Goal: Transaction & Acquisition: Purchase product/service

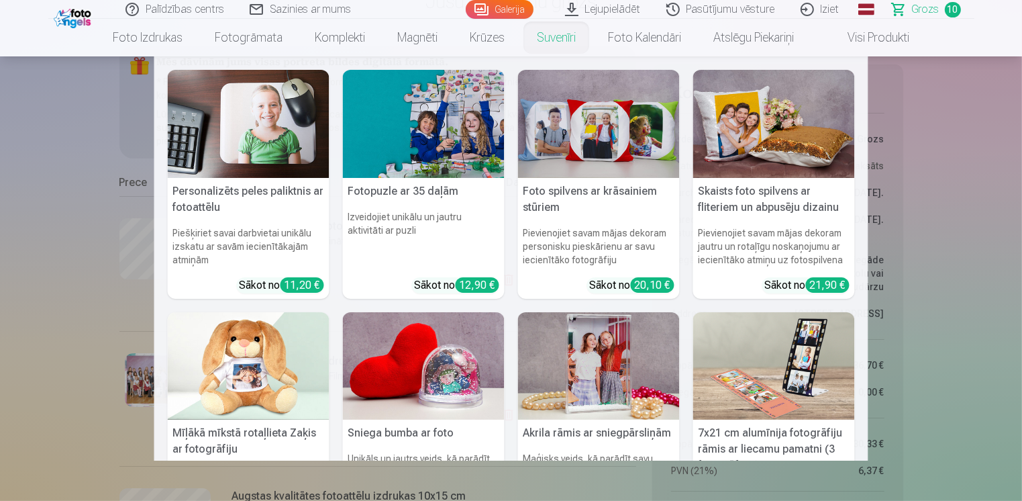
scroll to position [67, 0]
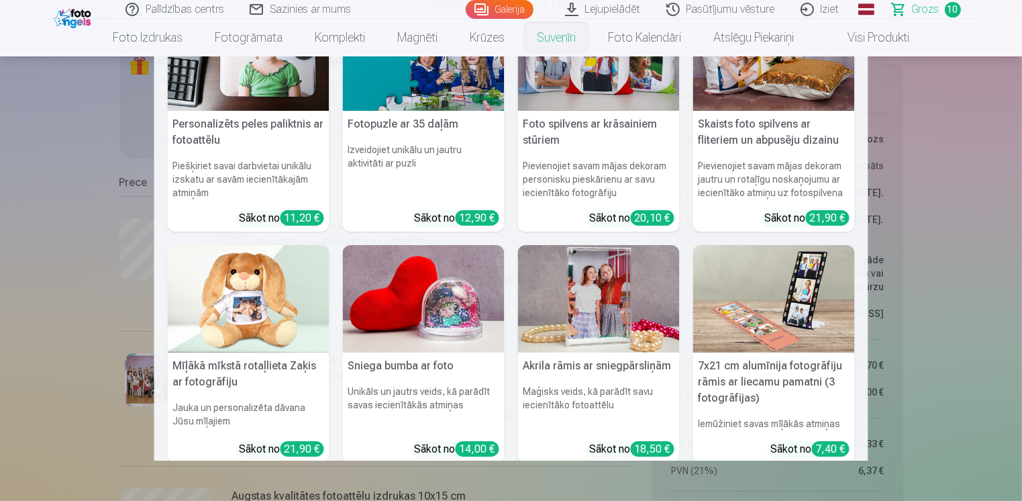
click at [572, 367] on h5 "Akrila rāmis ar sniegpārsliņām" at bounding box center [599, 365] width 162 height 27
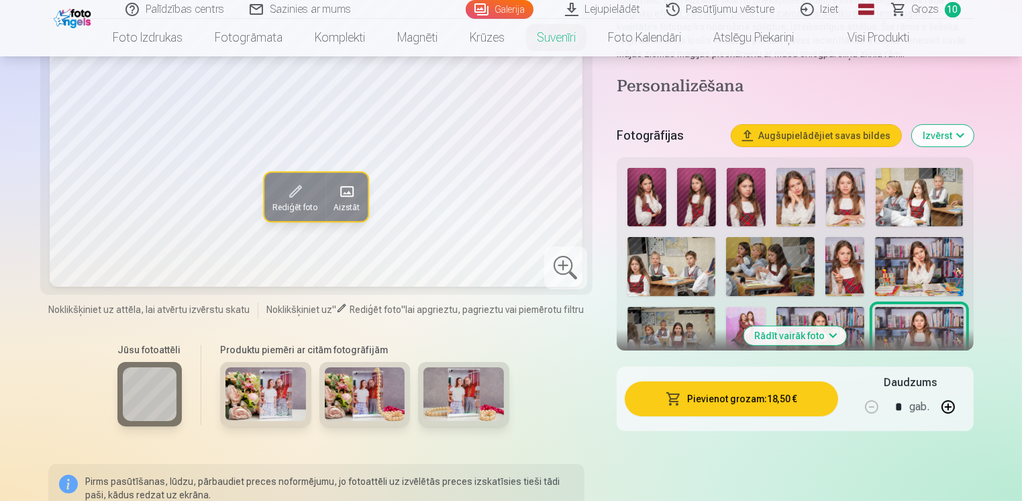
scroll to position [201, 0]
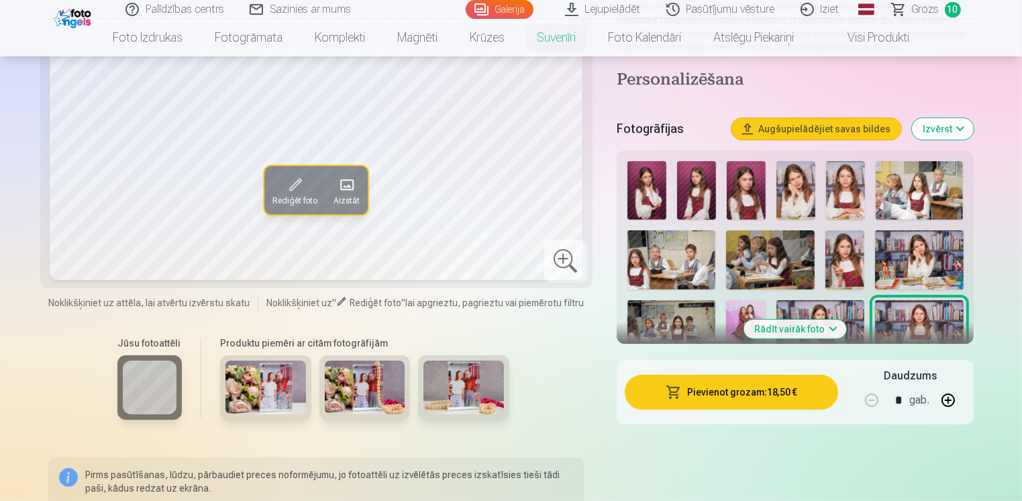
click at [263, 401] on img at bounding box center [265, 387] width 81 height 54
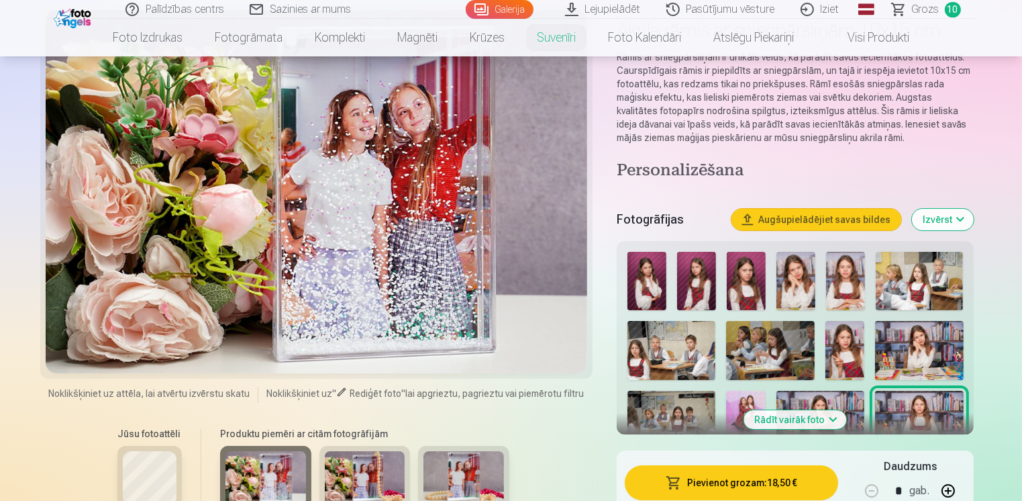
scroll to position [134, 0]
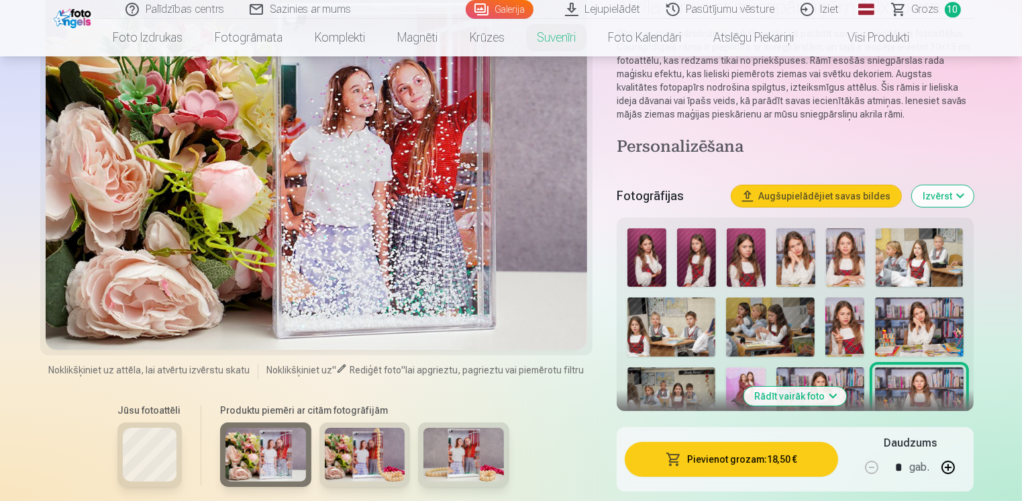
click at [831, 395] on button "Rādīt vairāk foto" at bounding box center [795, 396] width 103 height 19
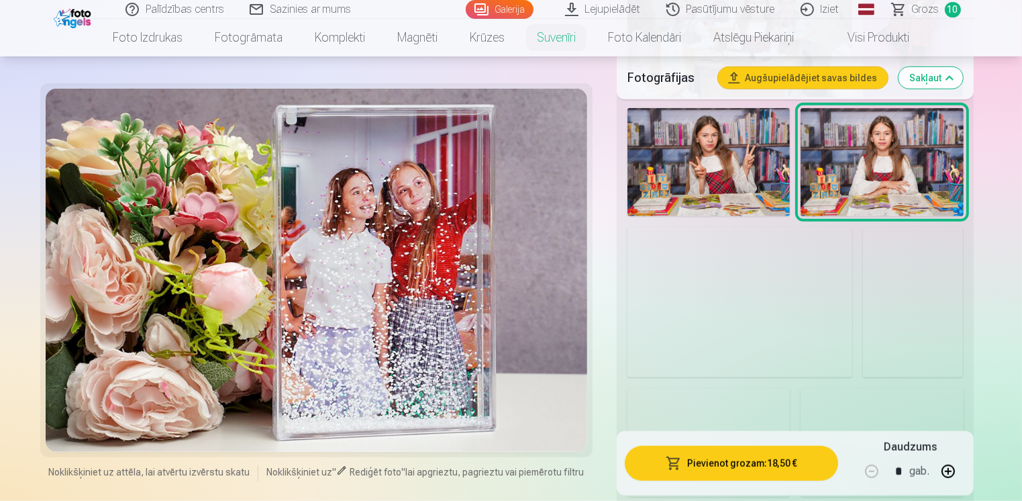
scroll to position [1074, 0]
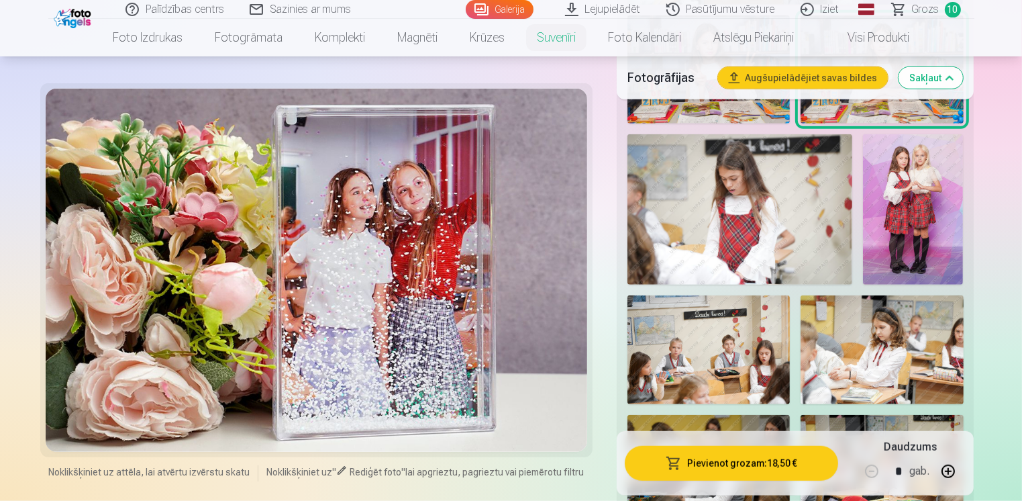
click at [907, 210] on img at bounding box center [913, 209] width 100 height 150
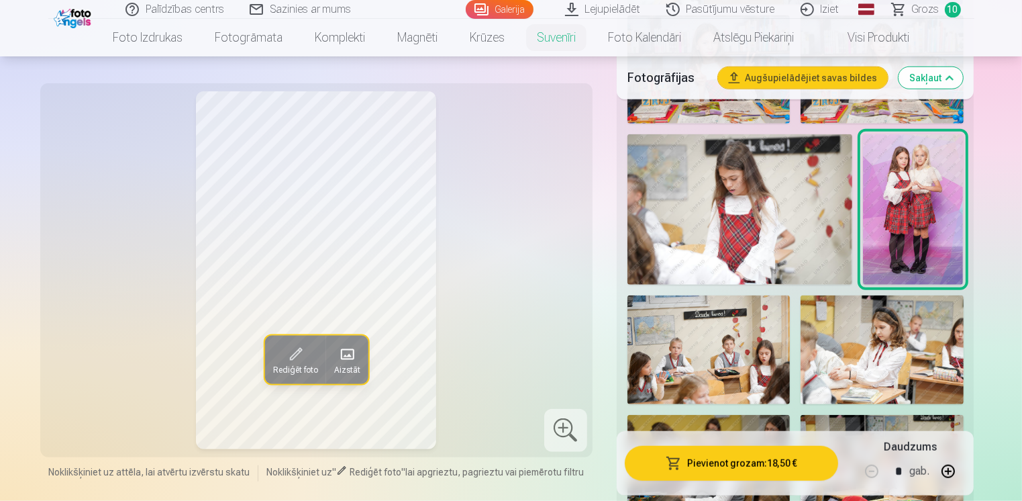
scroll to position [939, 0]
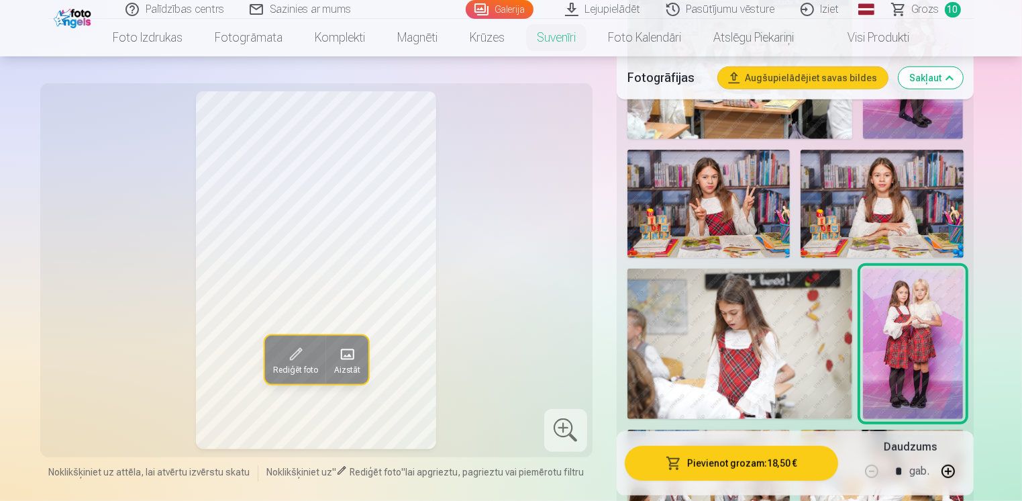
click at [345, 356] on span at bounding box center [346, 354] width 21 height 21
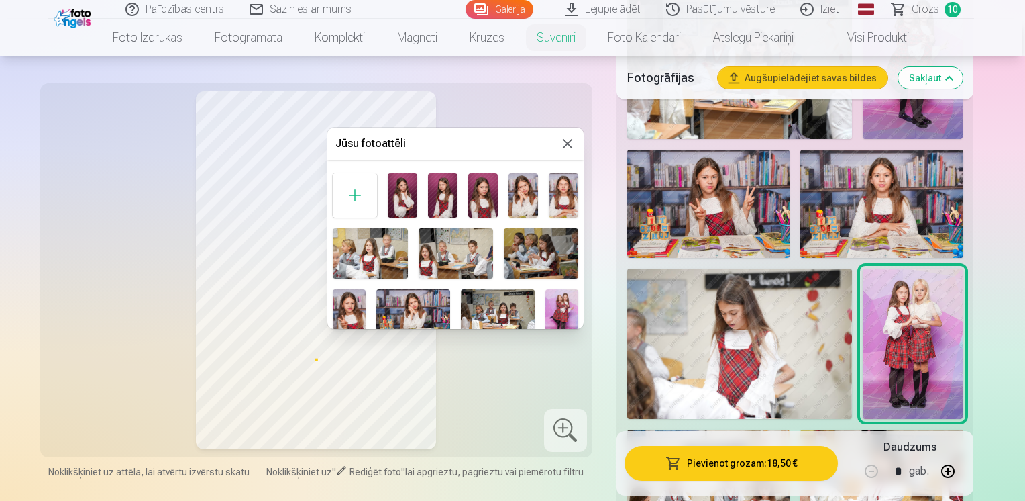
click at [571, 144] on button at bounding box center [568, 144] width 16 height 16
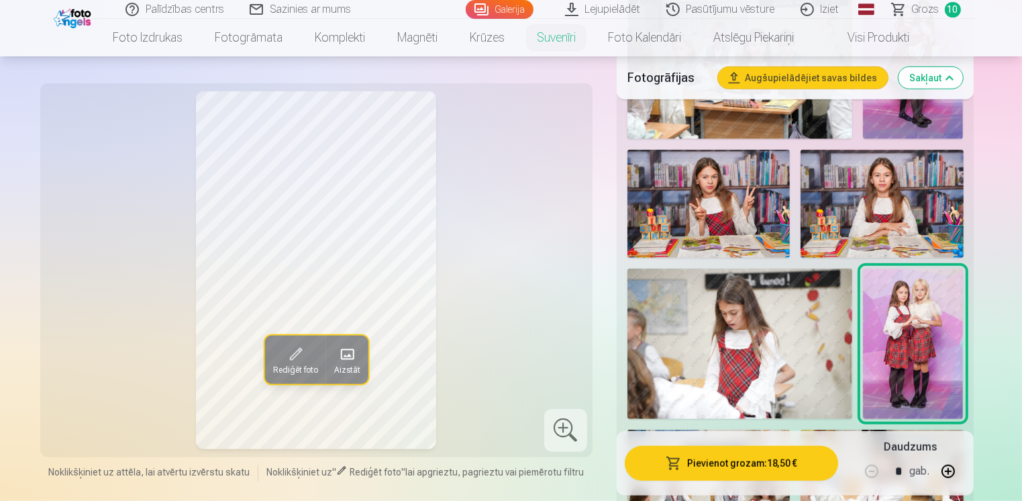
click at [527, 258] on div "Rediģēt foto Aizstāt" at bounding box center [316, 270] width 536 height 358
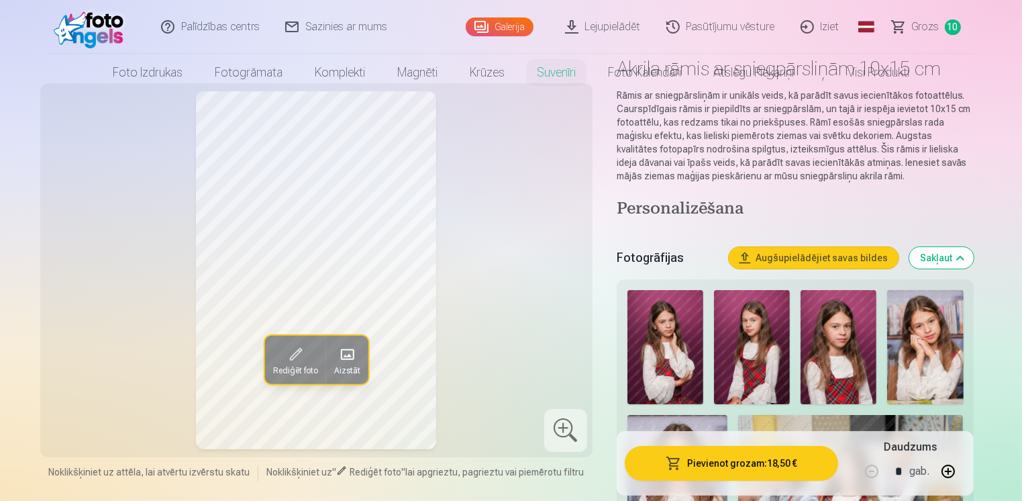
scroll to position [0, 0]
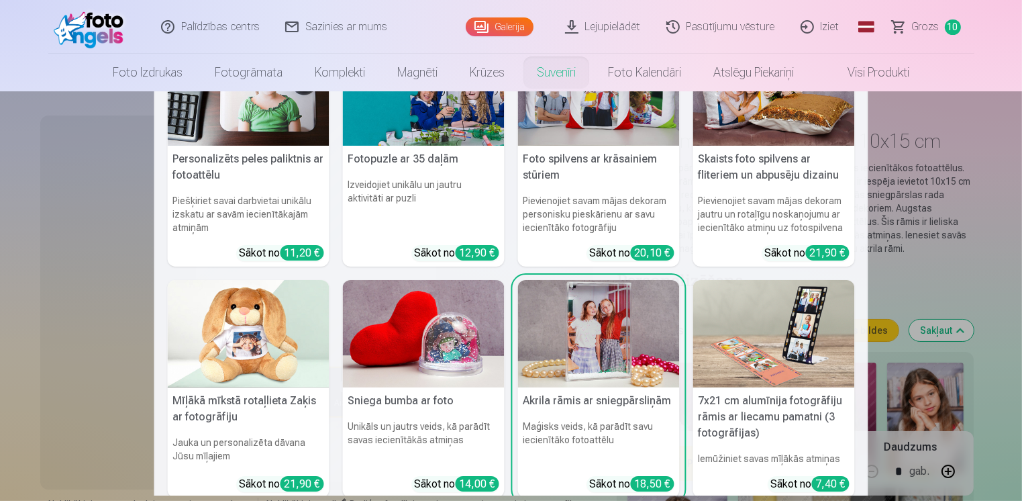
click at [604, 428] on h6 "Maģisks veids, kā parādīt savu iecienītāko fotoattēlu" at bounding box center [599, 442] width 162 height 56
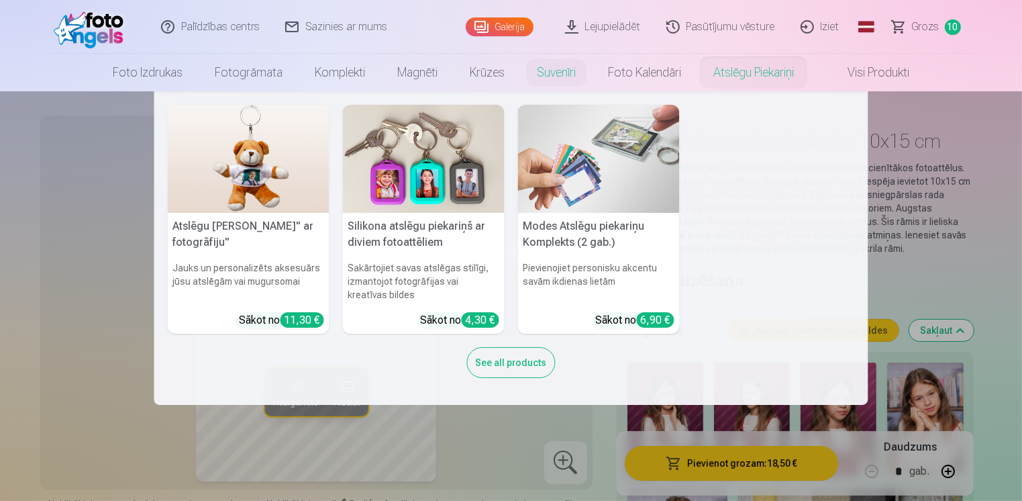
click at [750, 70] on link "Atslēgu piekariņi" at bounding box center [753, 73] width 113 height 38
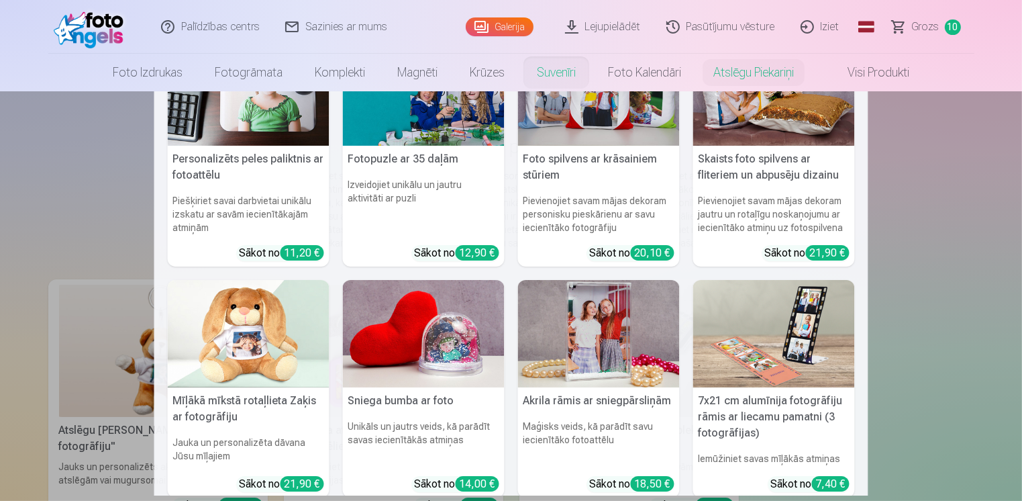
click at [556, 68] on link "Suvenīri" at bounding box center [556, 73] width 71 height 38
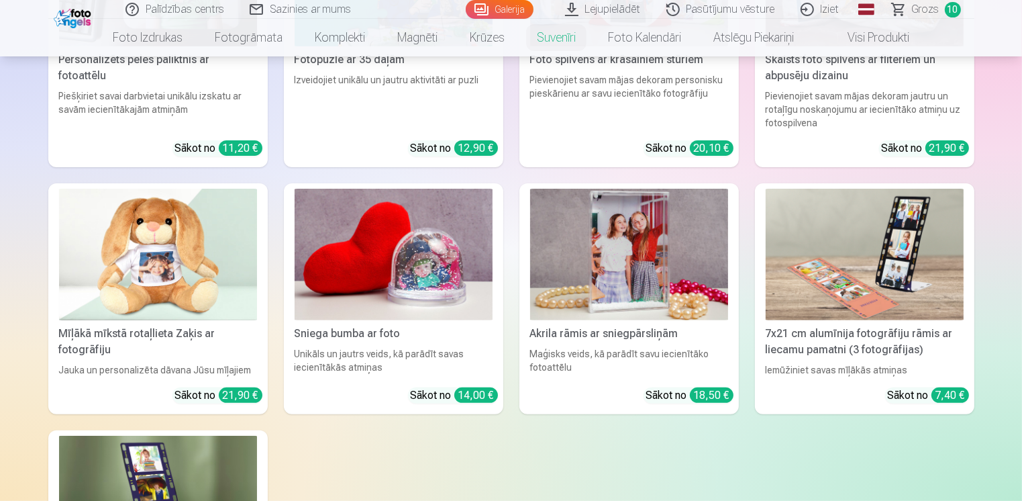
scroll to position [403, 0]
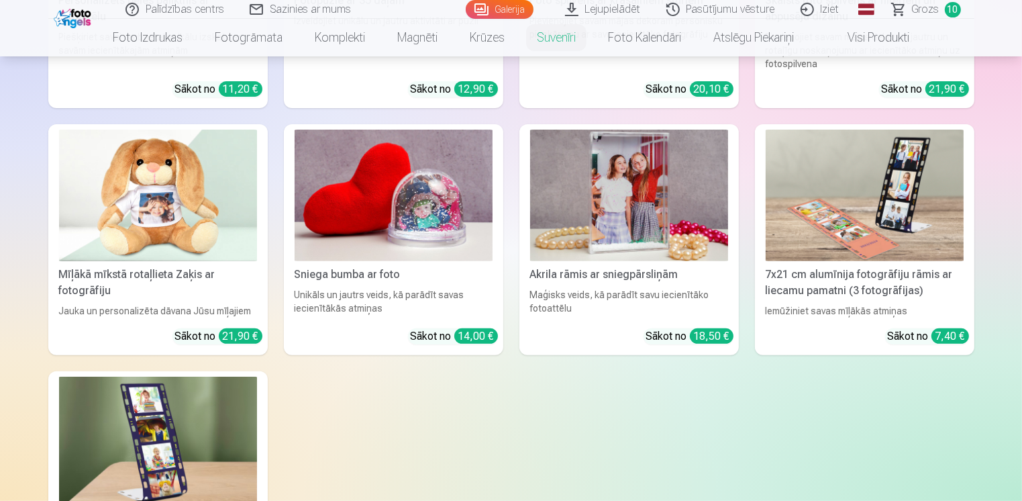
click at [362, 300] on div "Unikāls un jautrs veids, kā parādīt savas iecienītākās atmiņas" at bounding box center [393, 303] width 209 height 30
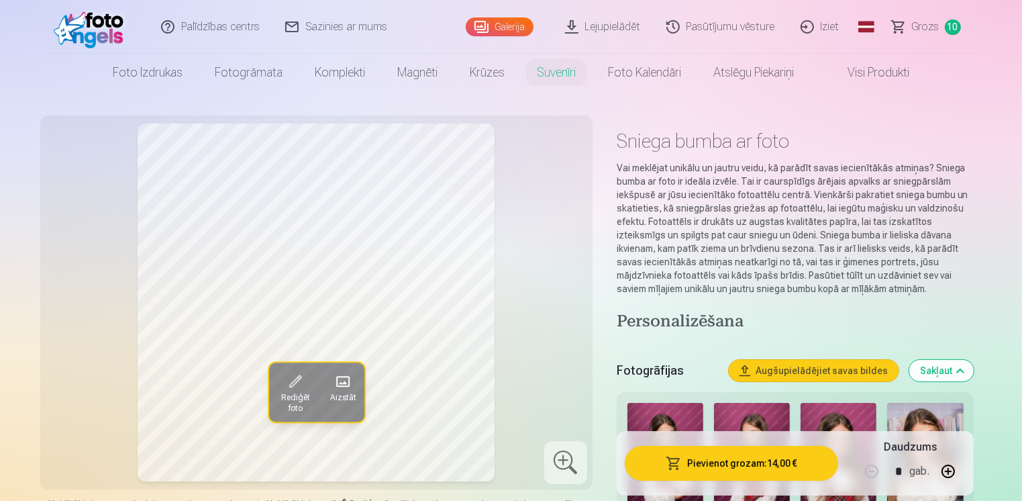
click at [672, 325] on h4 "Personalizēšana" at bounding box center [796, 321] width 358 height 21
drag, startPoint x: 771, startPoint y: 194, endPoint x: 735, endPoint y: 193, distance: 36.2
click at [735, 193] on p "Vai meklējat unikālu un jautru veidu, kā parādīt savas iecienītākās atmiņas? Sn…" at bounding box center [796, 228] width 358 height 134
drag, startPoint x: 735, startPoint y: 193, endPoint x: 792, endPoint y: 194, distance: 57.0
click at [792, 194] on p "Vai meklējat unikālu un jautru veidu, kā parādīt savas iecienītākās atmiņas? Sn…" at bounding box center [796, 228] width 358 height 134
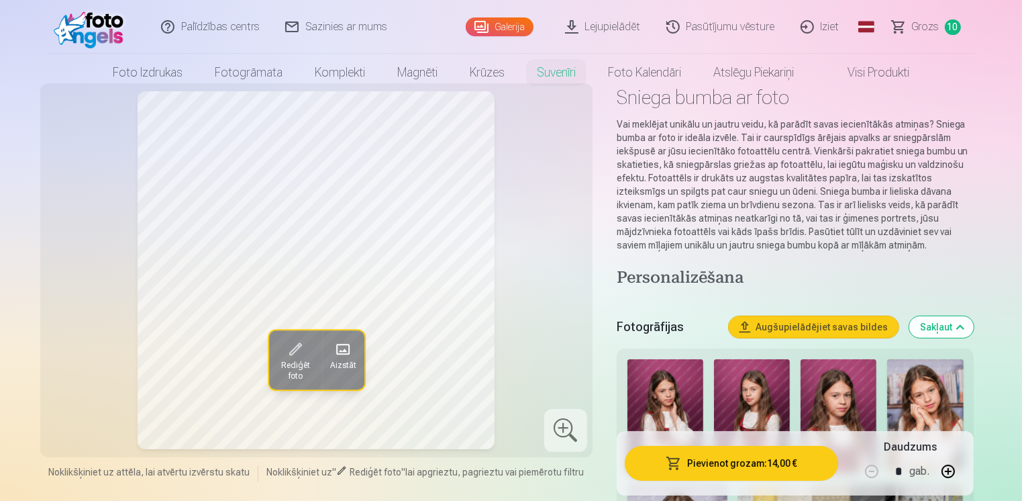
scroll to position [67, 0]
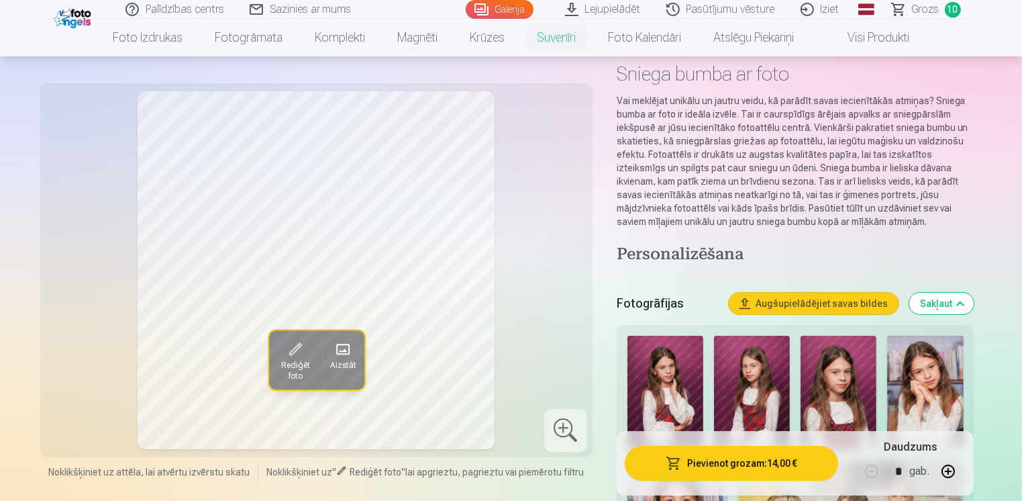
click at [694, 254] on h4 "Personalizēšana" at bounding box center [796, 254] width 358 height 21
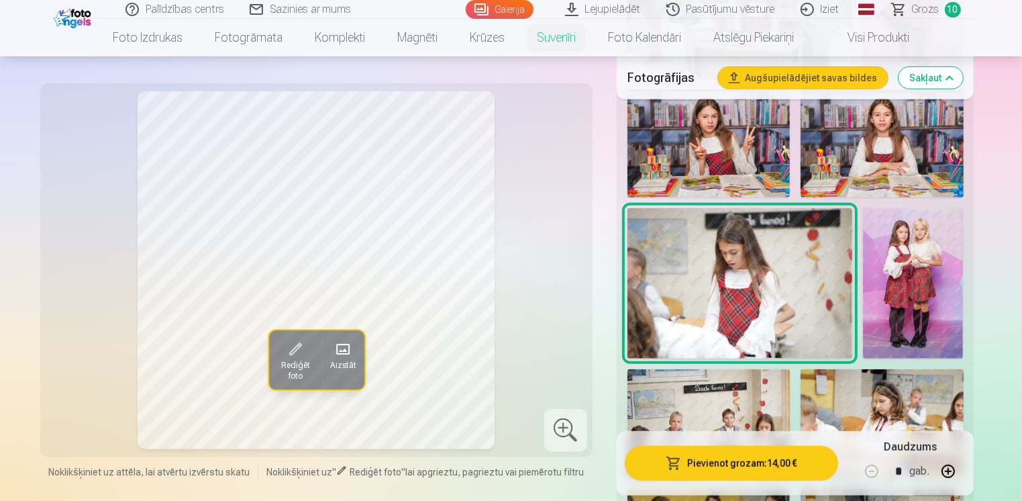
scroll to position [1141, 0]
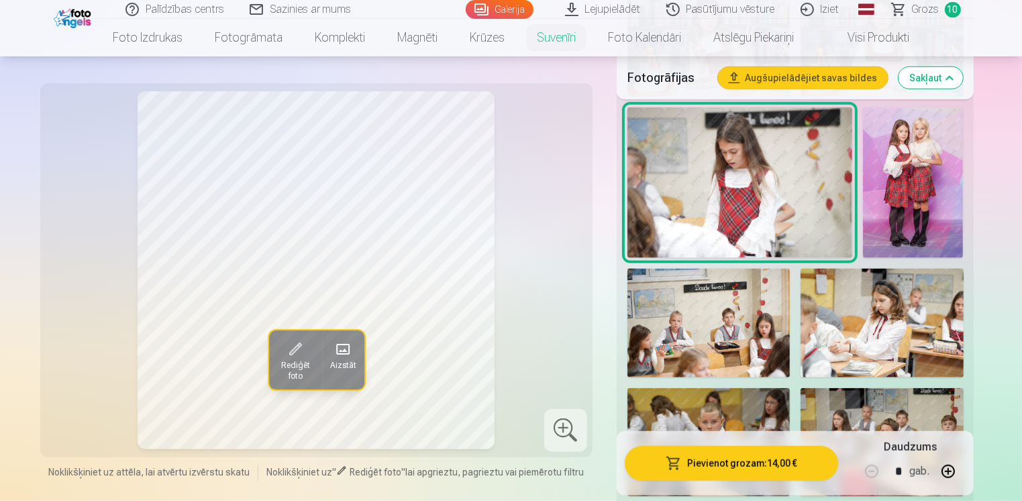
click at [716, 234] on img at bounding box center [739, 182] width 225 height 150
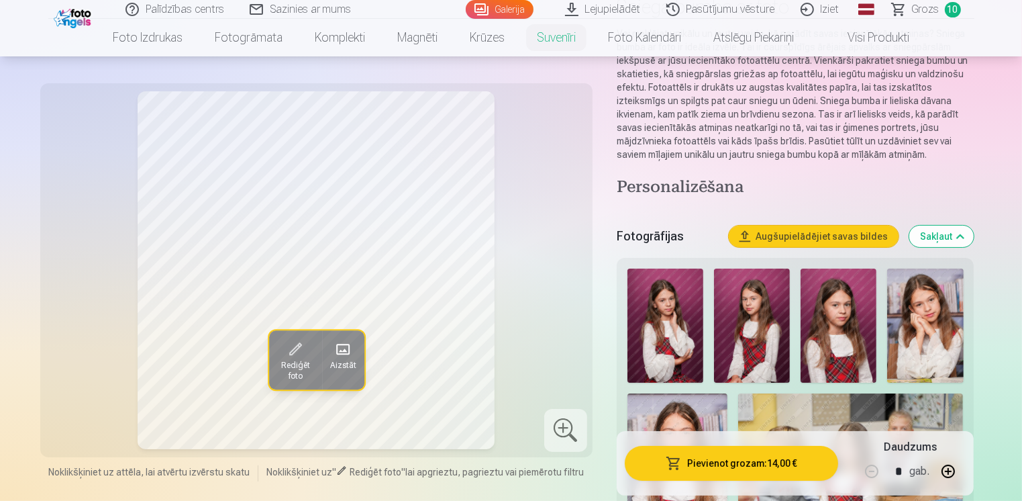
scroll to position [0, 0]
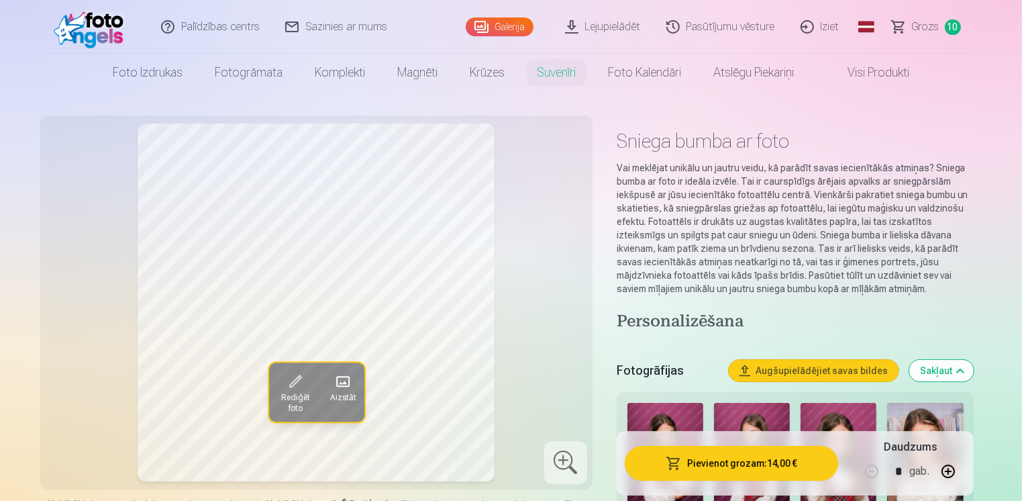
click at [707, 314] on h4 "Personalizēšana" at bounding box center [796, 321] width 358 height 21
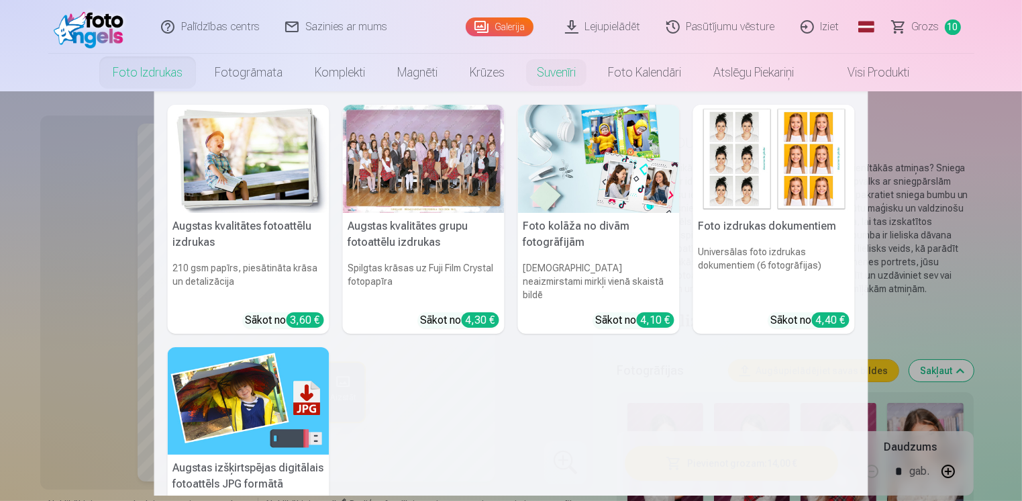
click at [608, 227] on h5 "Foto kolāža no divām fotogrāfijām" at bounding box center [599, 234] width 162 height 43
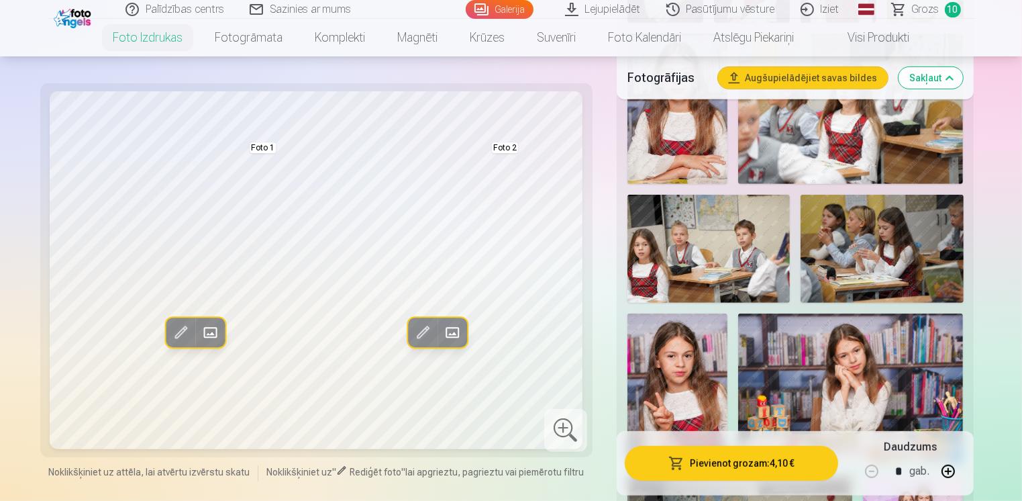
scroll to position [201, 0]
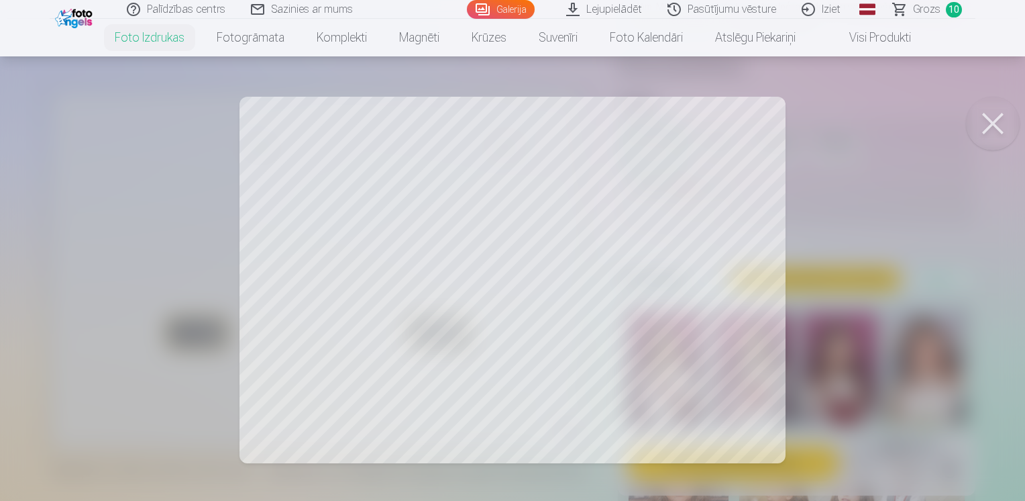
click at [707, 273] on div at bounding box center [512, 250] width 1025 height 501
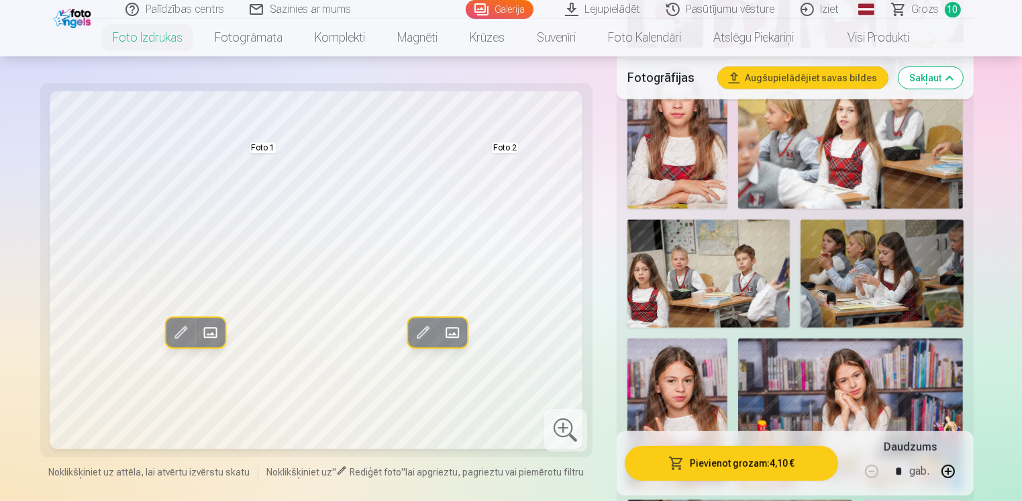
scroll to position [537, 0]
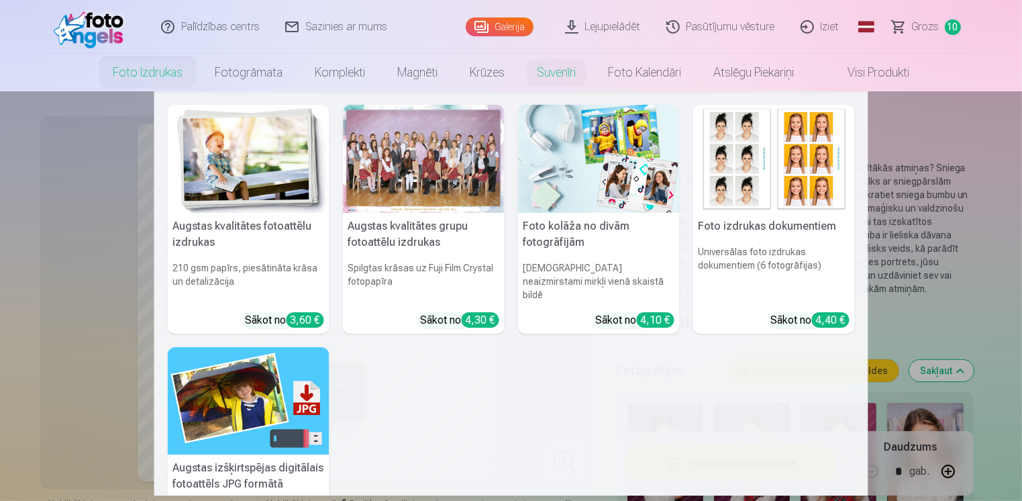
click at [597, 273] on h6 "[DEMOGRAPHIC_DATA] neaizmirstami mirkļi vienā skaistā bildē" at bounding box center [599, 281] width 162 height 51
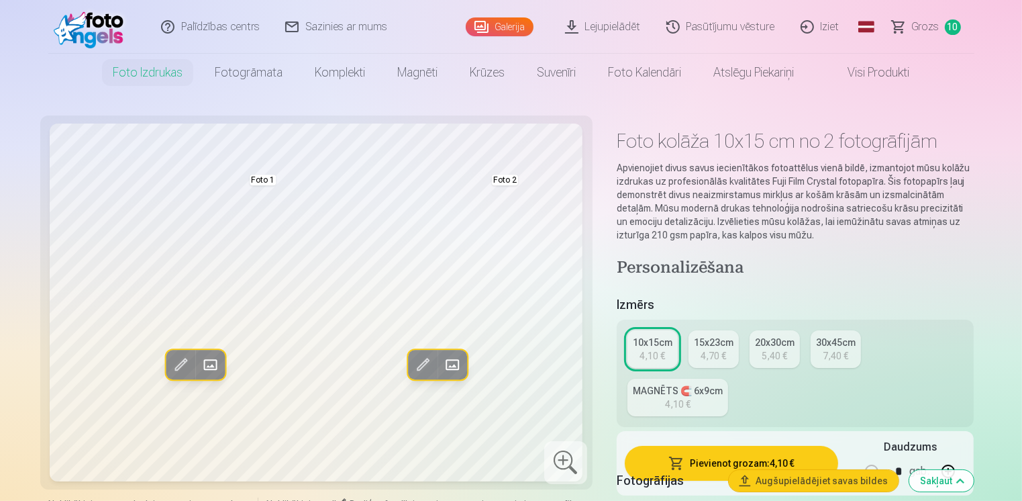
click at [203, 362] on span at bounding box center [209, 364] width 21 height 21
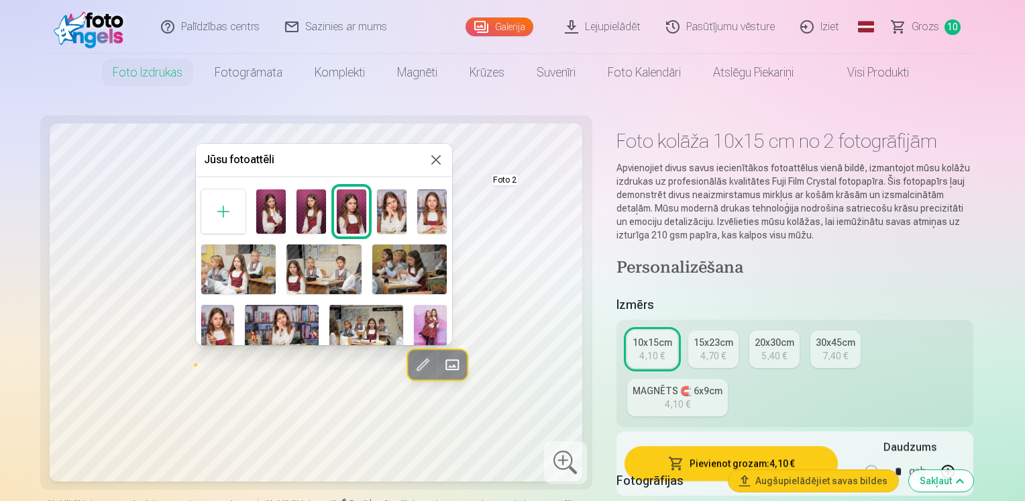
click at [242, 134] on div at bounding box center [512, 250] width 1025 height 501
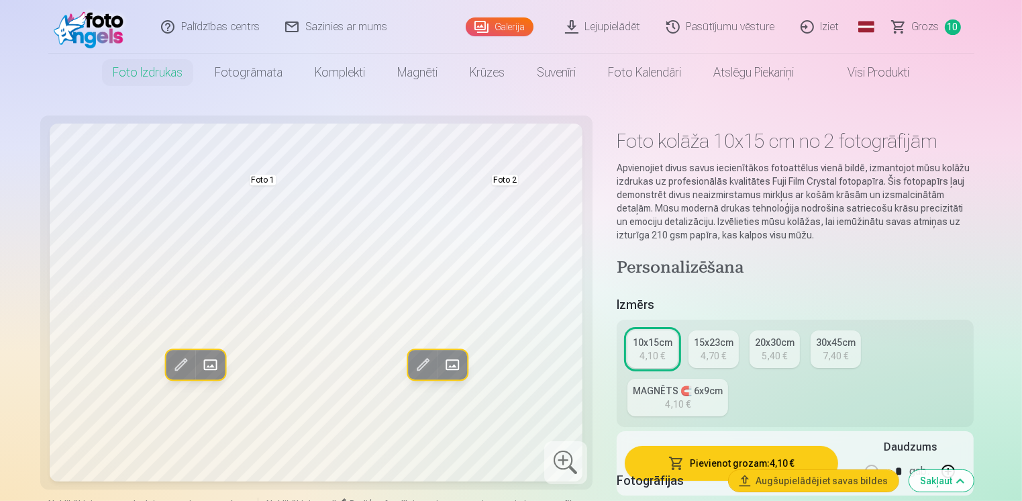
click at [169, 365] on button "Rediģēt foto" at bounding box center [181, 365] width 30 height 30
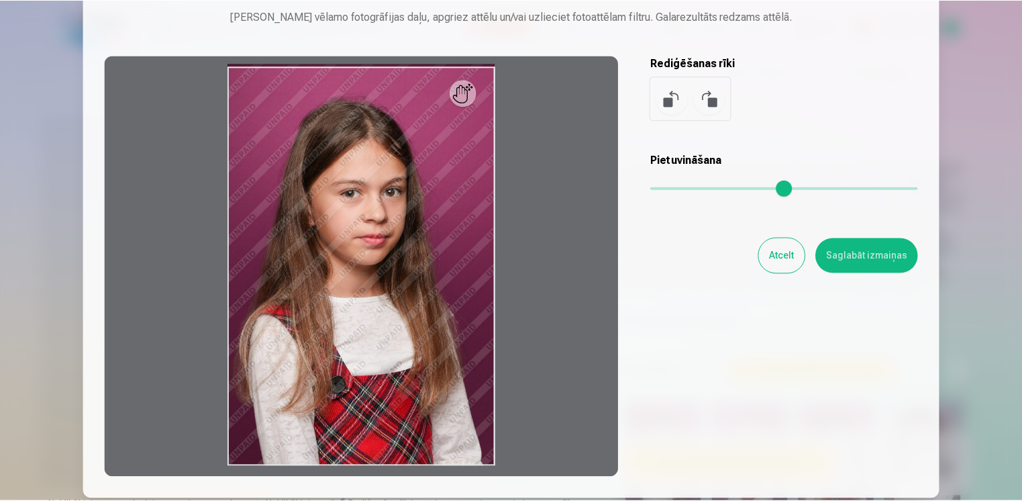
scroll to position [177, 0]
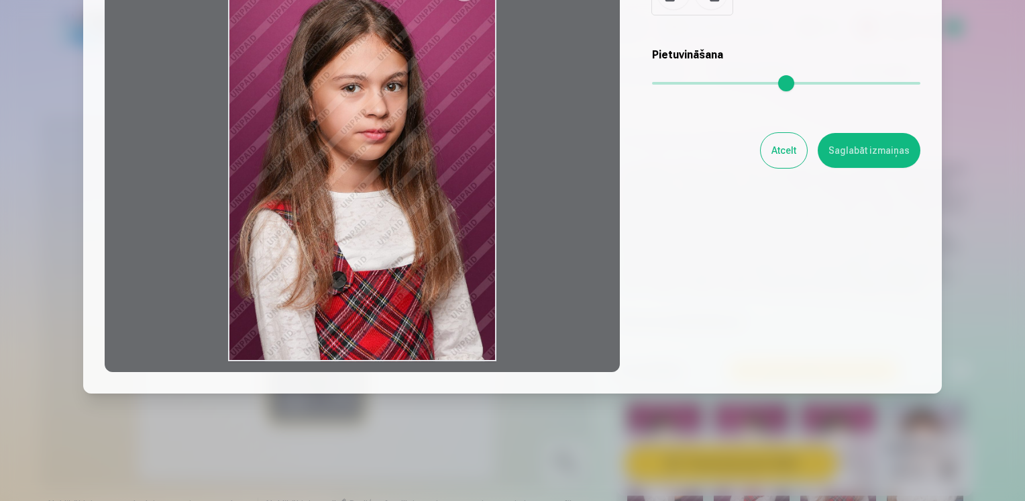
click at [799, 148] on button "Atcelt" at bounding box center [784, 150] width 46 height 35
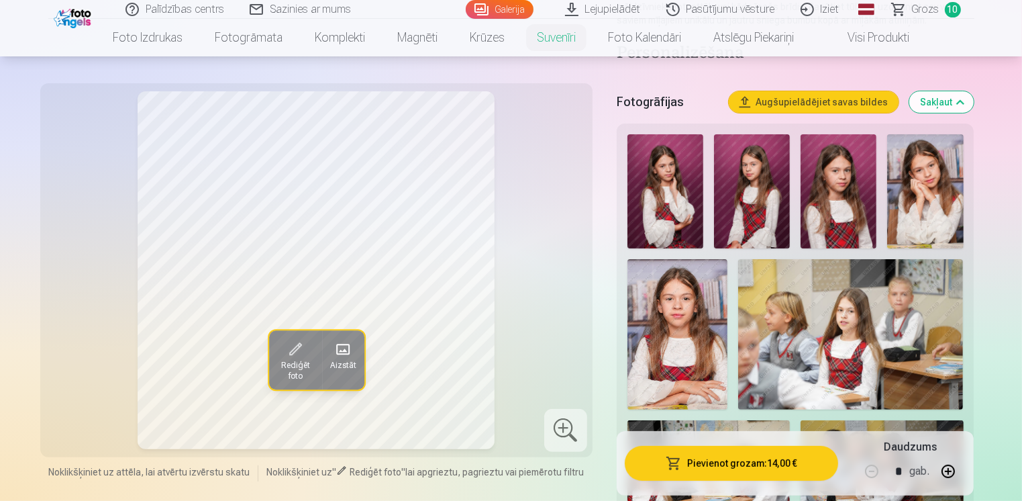
scroll to position [0, 0]
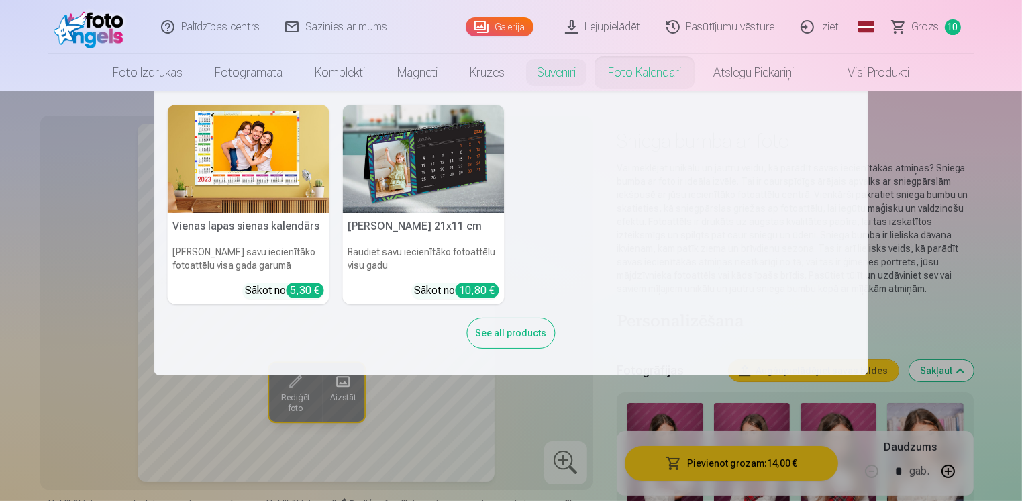
click at [396, 231] on h5 "[PERSON_NAME] 21x11 cm" at bounding box center [424, 226] width 162 height 27
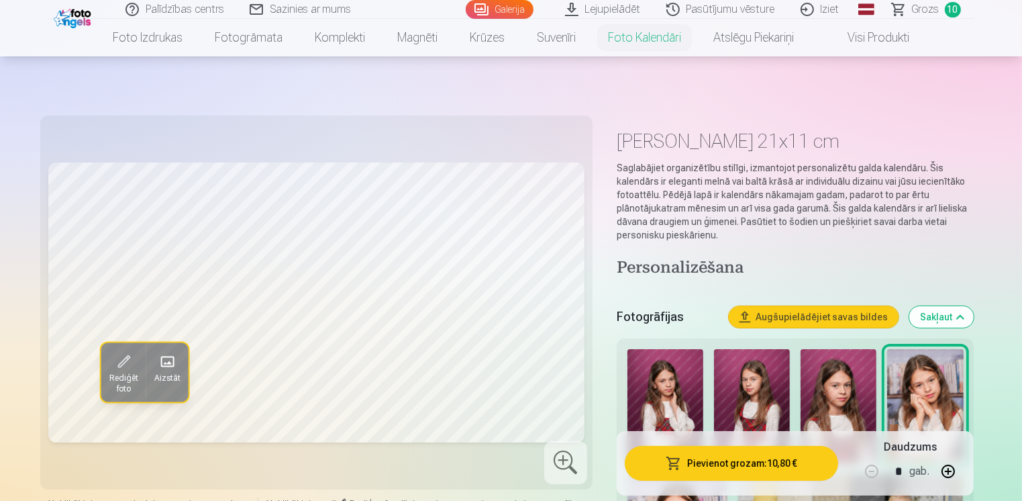
scroll to position [134, 0]
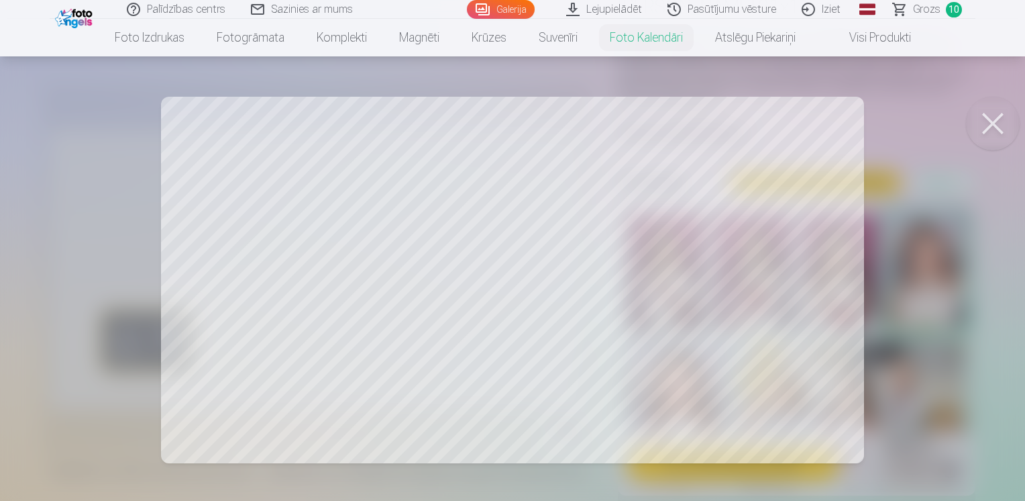
click at [980, 127] on button at bounding box center [993, 124] width 54 height 54
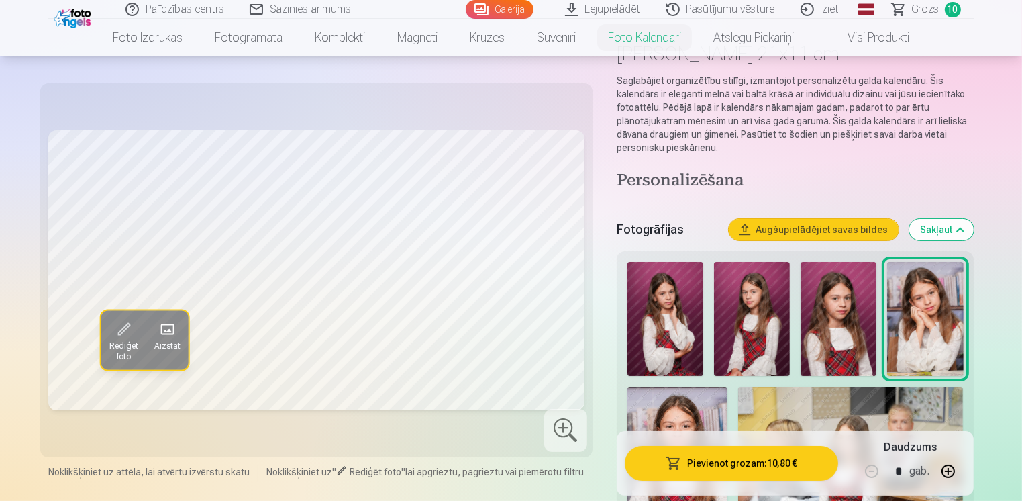
scroll to position [67, 0]
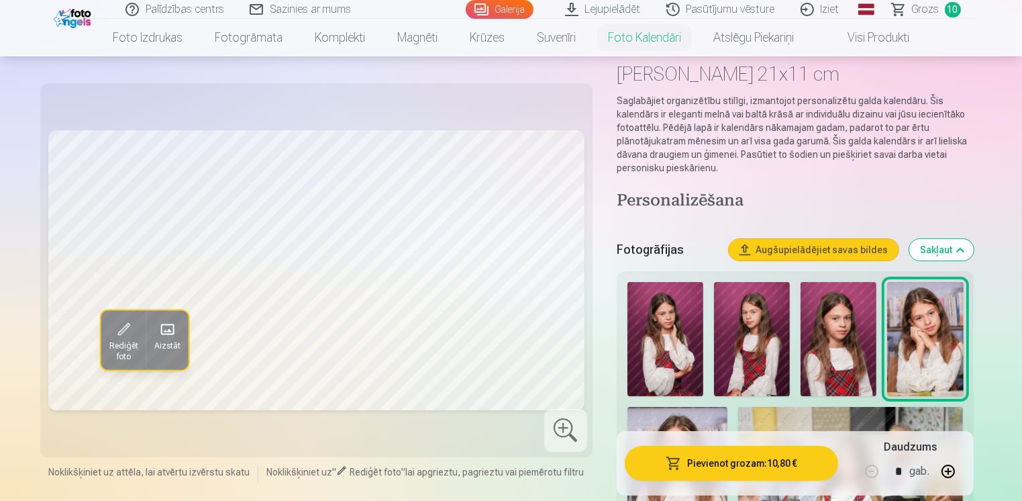
click at [668, 199] on h4 "Personalizēšana" at bounding box center [796, 201] width 358 height 21
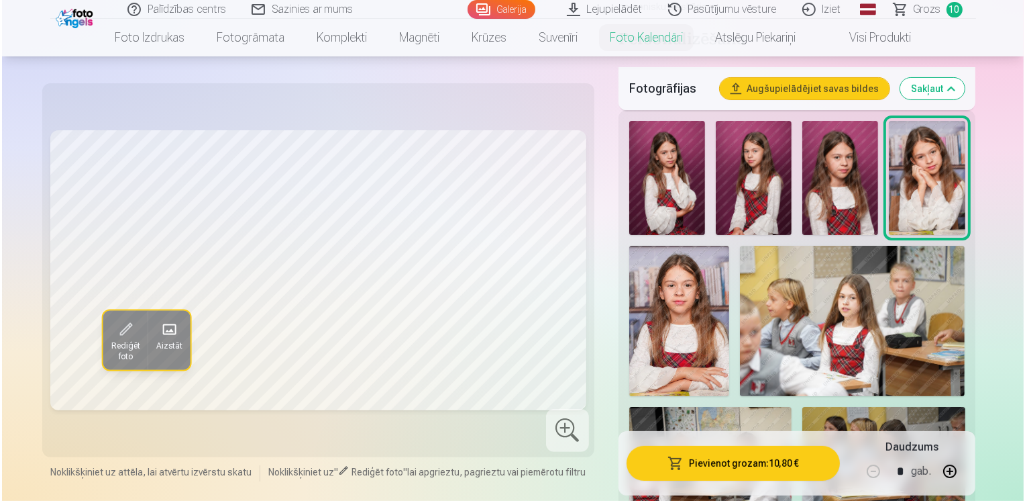
scroll to position [268, 0]
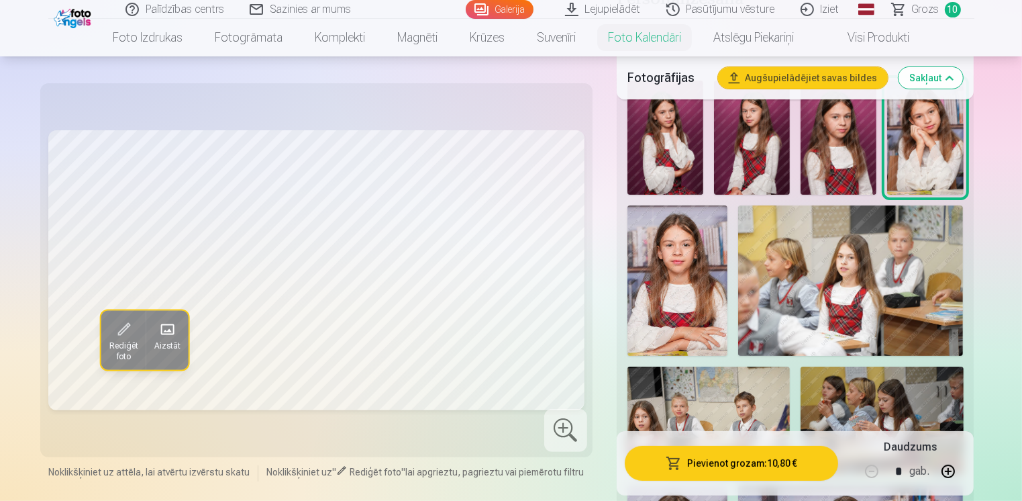
click at [164, 329] on span at bounding box center [166, 329] width 21 height 21
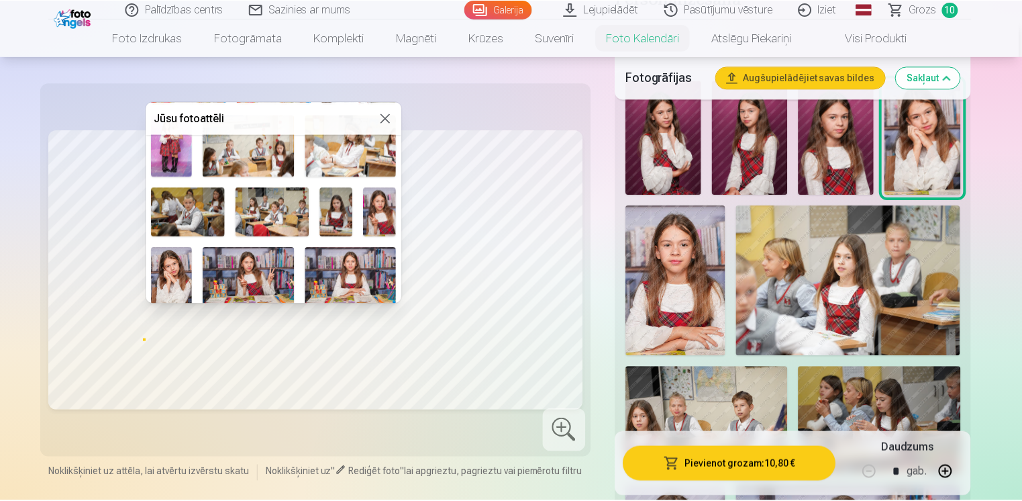
scroll to position [385, 0]
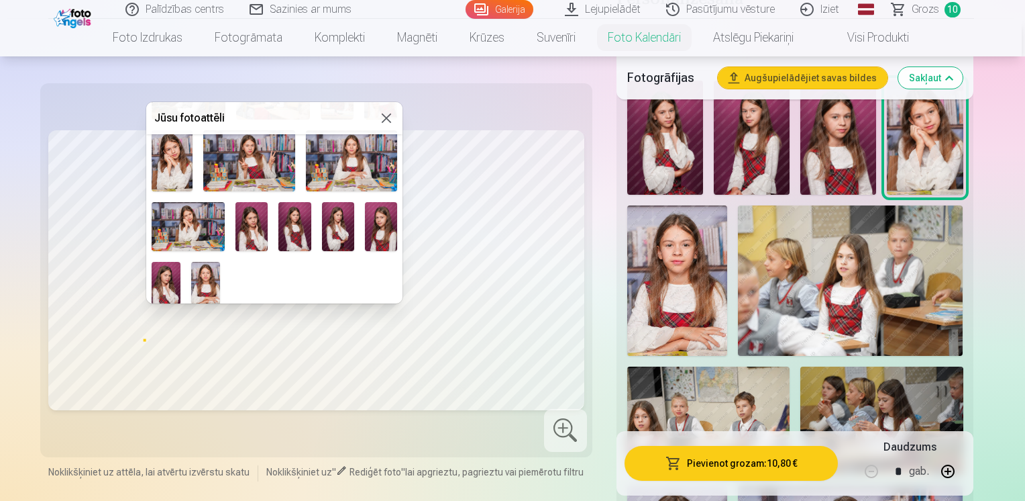
click at [462, 111] on div at bounding box center [512, 250] width 1025 height 501
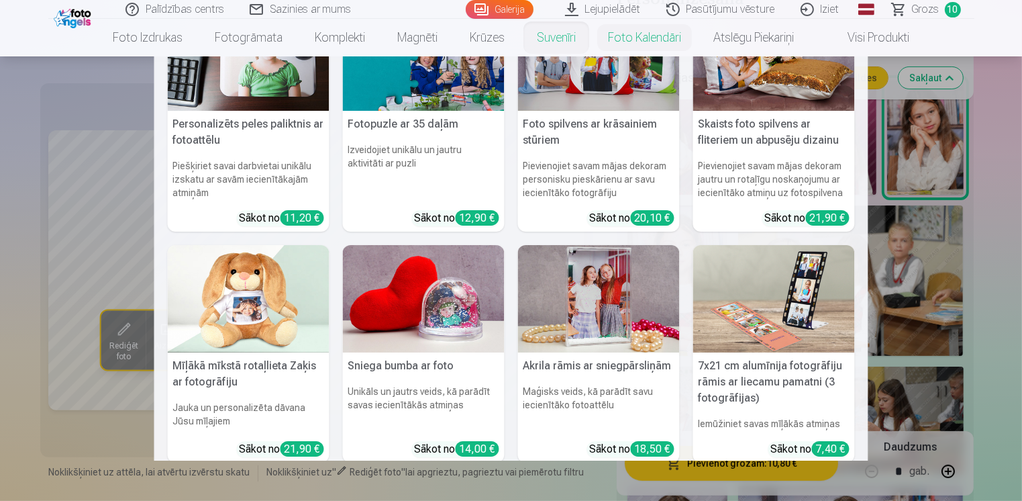
click at [631, 275] on div "Personalizēts peles paliktnis ar fotoattēlu Piešķiriet savai darbvietai unikālu…" at bounding box center [511, 377] width 687 height 749
click at [582, 275] on img at bounding box center [599, 299] width 162 height 108
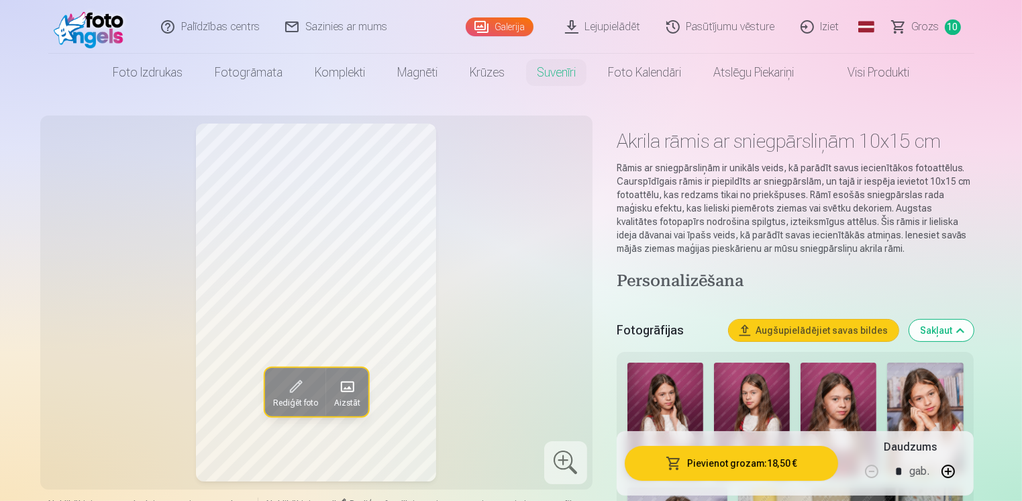
click at [558, 70] on link "Suvenīri" at bounding box center [556, 73] width 71 height 38
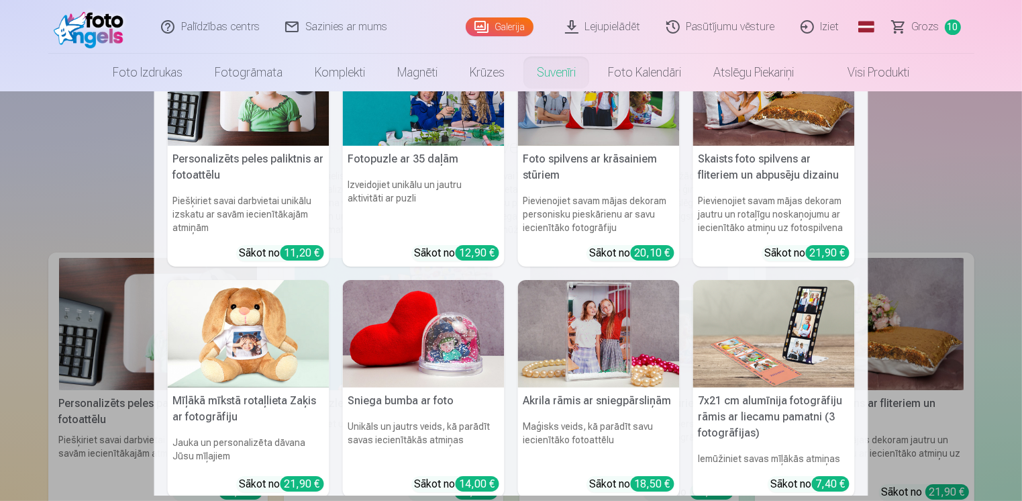
click at [597, 478] on div "Sākot no 18,50 €" at bounding box center [632, 484] width 85 height 16
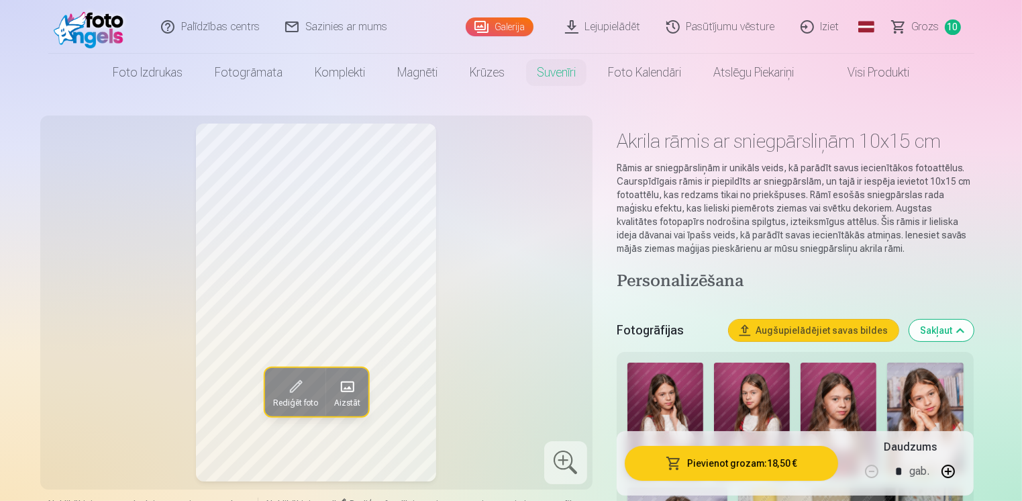
click at [938, 28] on span "Grozs" at bounding box center [926, 27] width 28 height 16
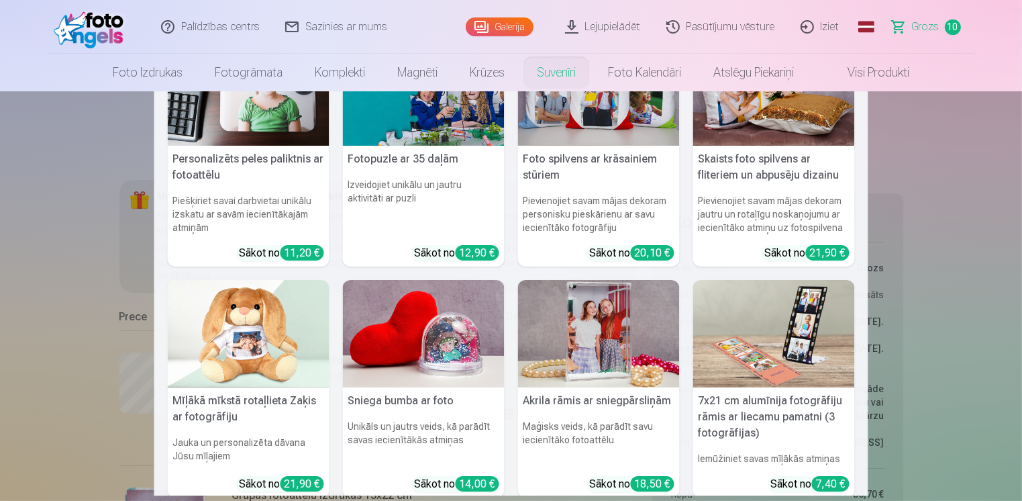
click at [601, 403] on h5 "Akrila rāmis ar sniegpārsliņām" at bounding box center [599, 400] width 162 height 27
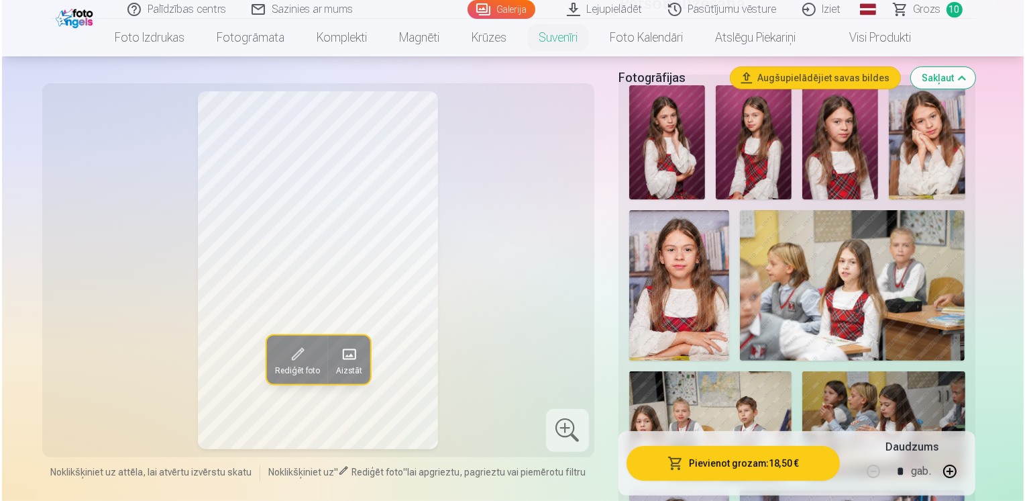
scroll to position [336, 0]
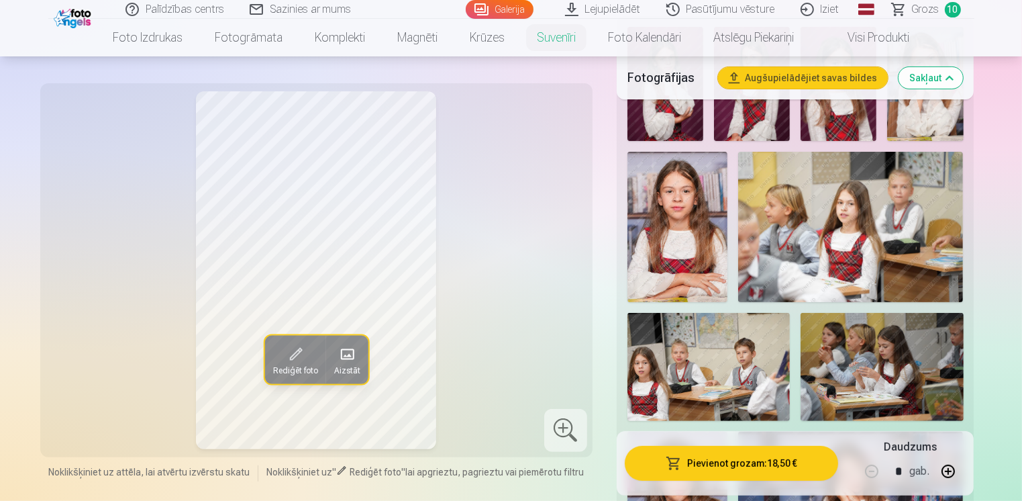
click at [788, 458] on button "Pievienot grozam : 18,50 €" at bounding box center [732, 463] width 214 height 35
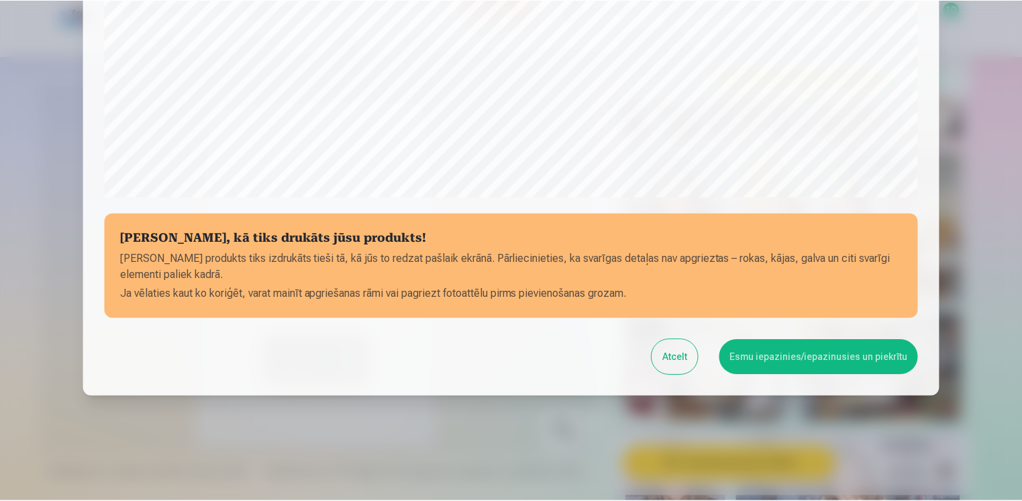
scroll to position [465, 0]
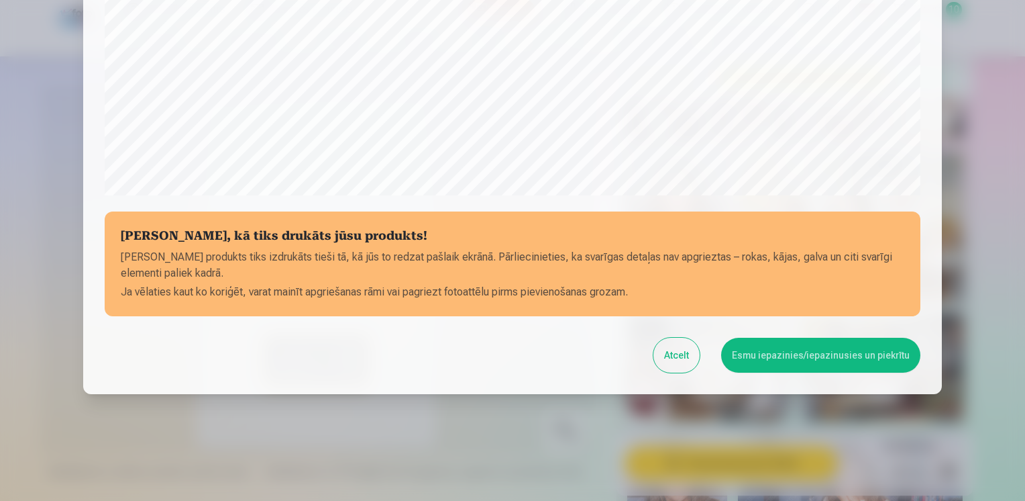
click at [690, 358] on button "Atcelt" at bounding box center [677, 355] width 46 height 35
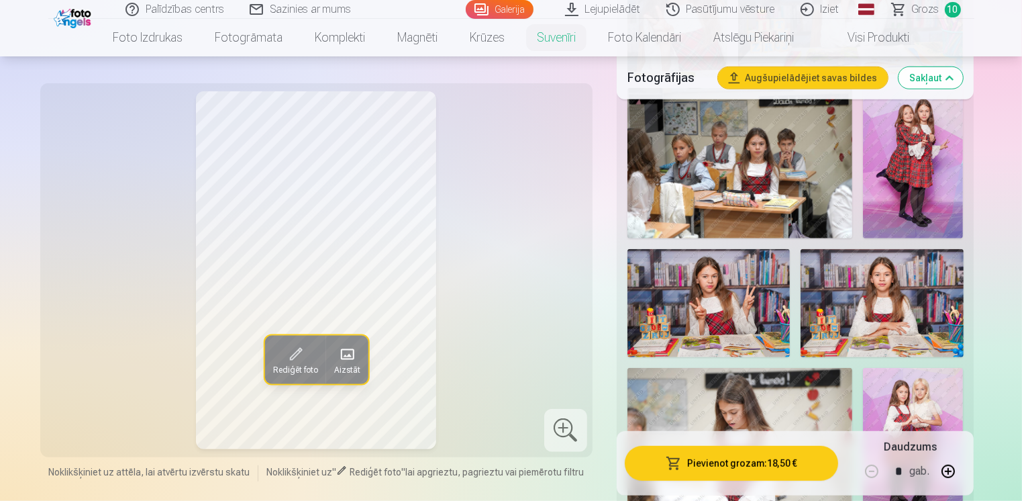
scroll to position [939, 0]
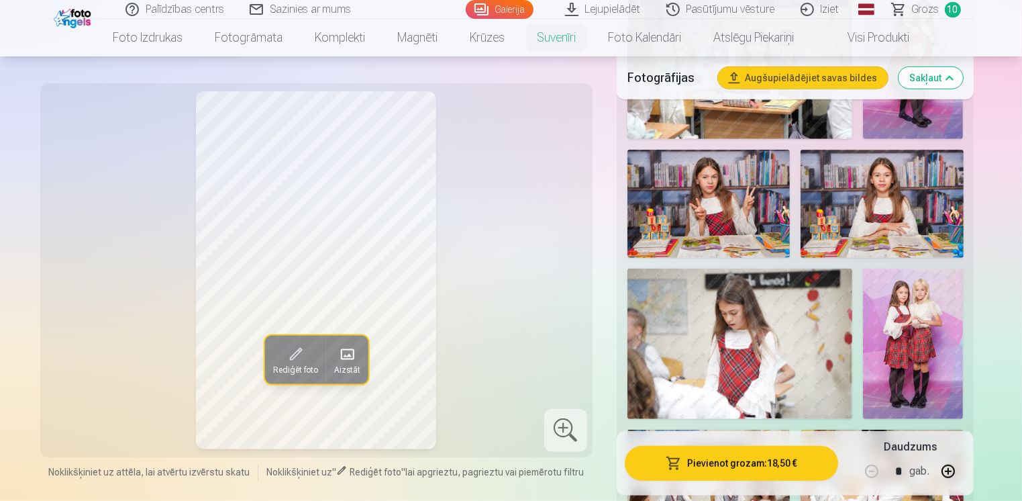
click at [888, 288] on img at bounding box center [913, 343] width 100 height 150
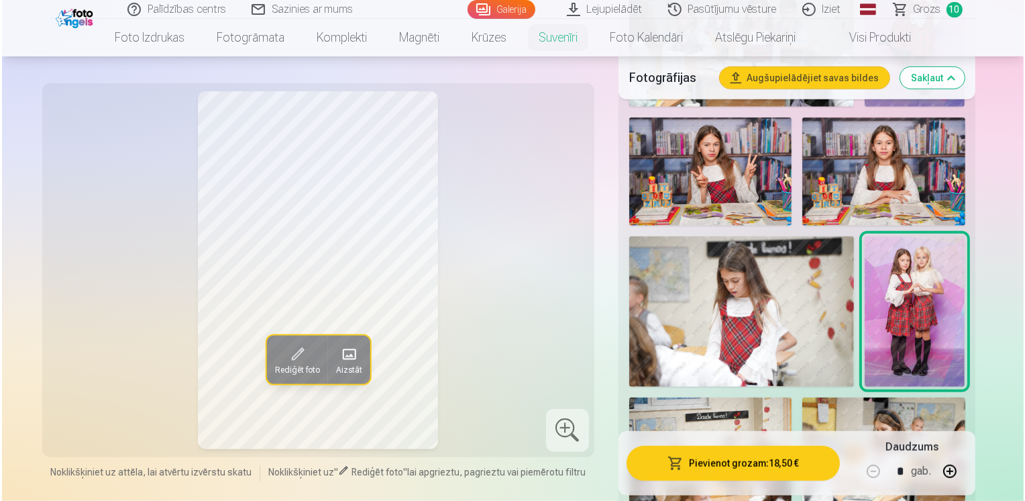
scroll to position [1074, 0]
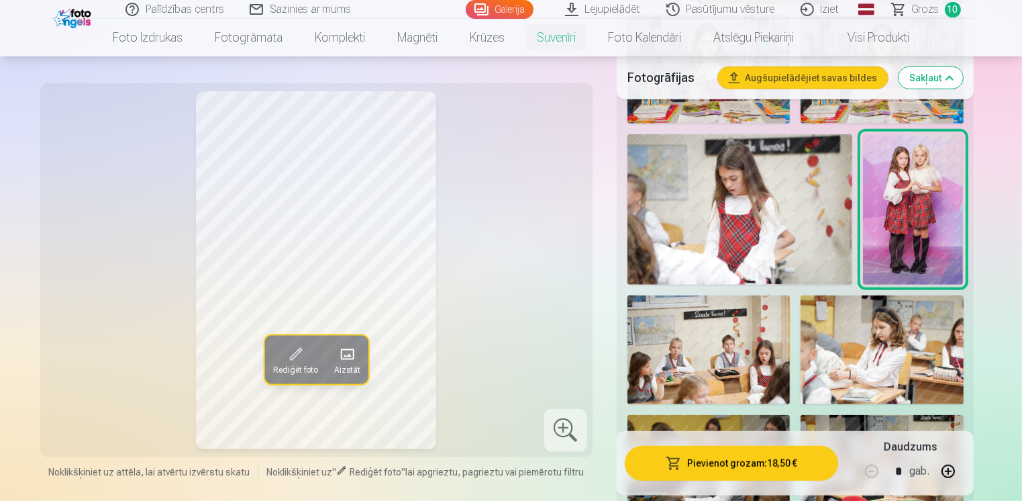
click at [713, 462] on button "Pievienot grozam : 18,50 €" at bounding box center [732, 463] width 214 height 35
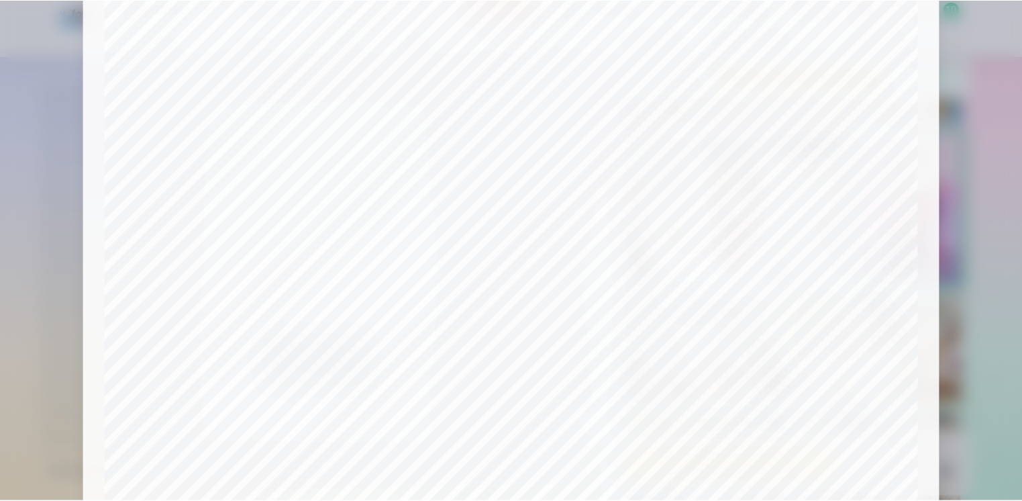
scroll to position [398, 0]
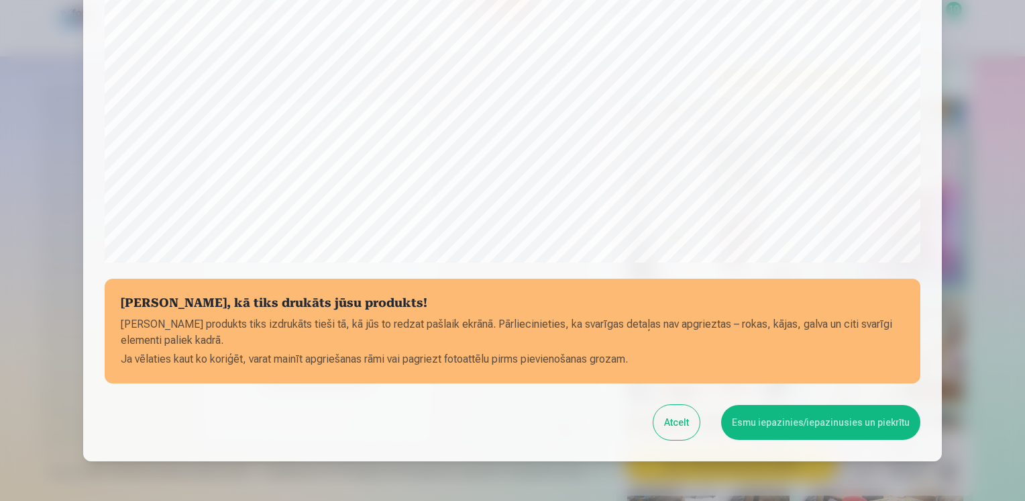
click at [770, 433] on button "Esmu iepazinies/iepazinusies un piekrītu" at bounding box center [820, 422] width 199 height 35
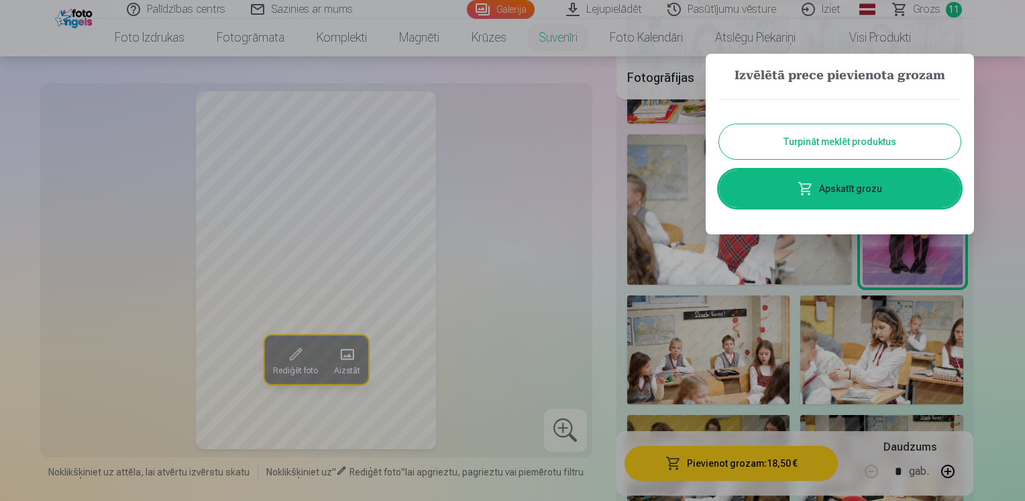
click at [926, 9] on div at bounding box center [512, 250] width 1025 height 501
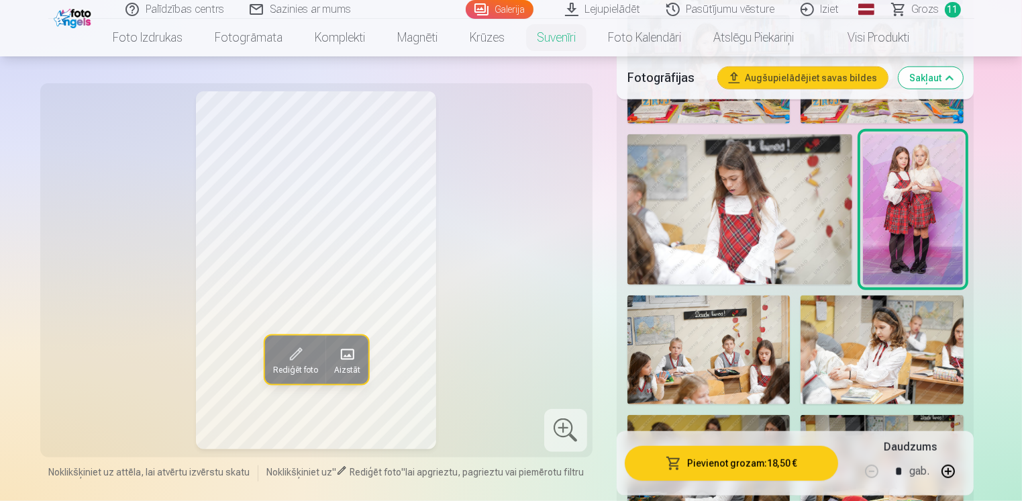
click at [930, 9] on span "Grozs" at bounding box center [926, 9] width 28 height 16
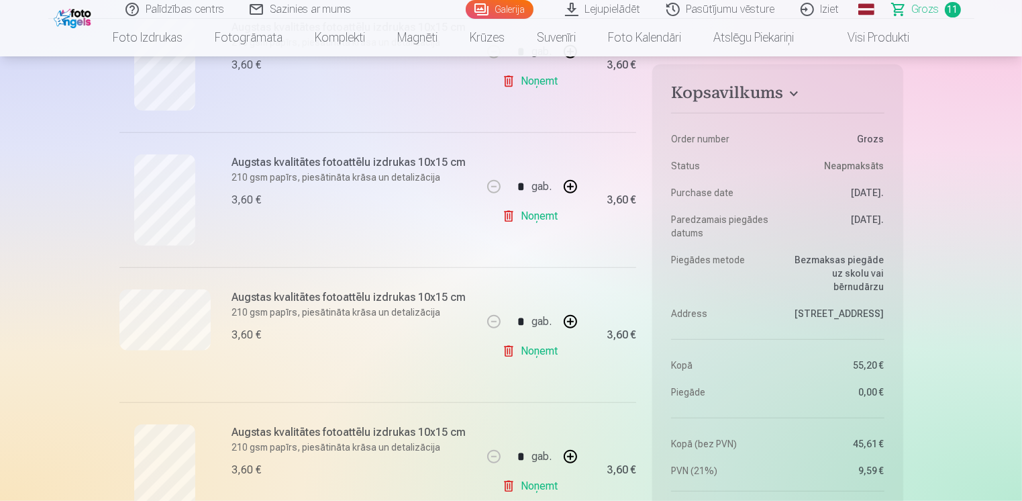
scroll to position [738, 0]
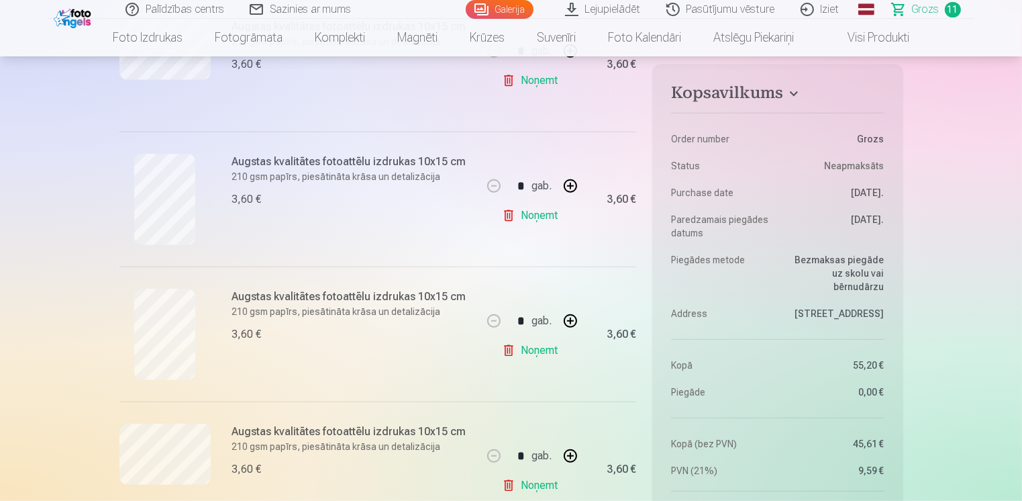
click at [535, 351] on link "Noņemt" at bounding box center [532, 350] width 61 height 27
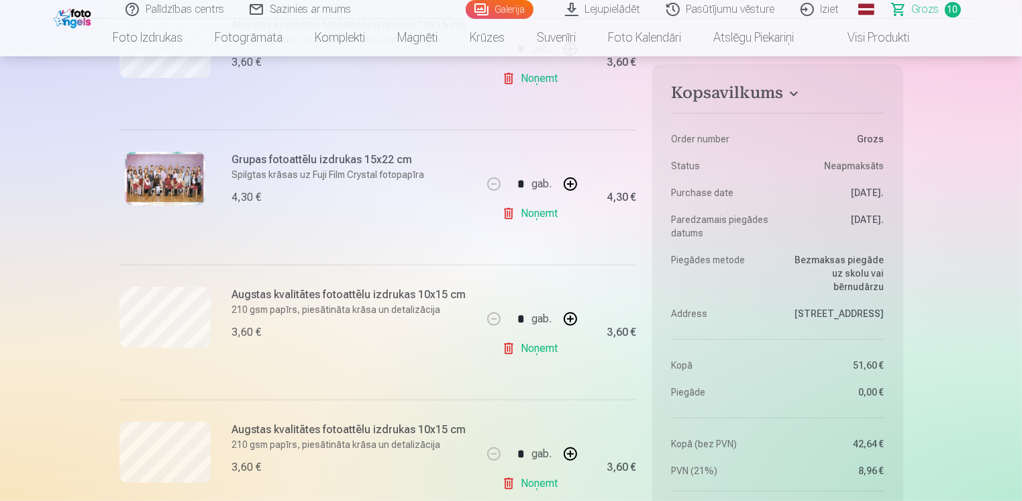
scroll to position [0, 0]
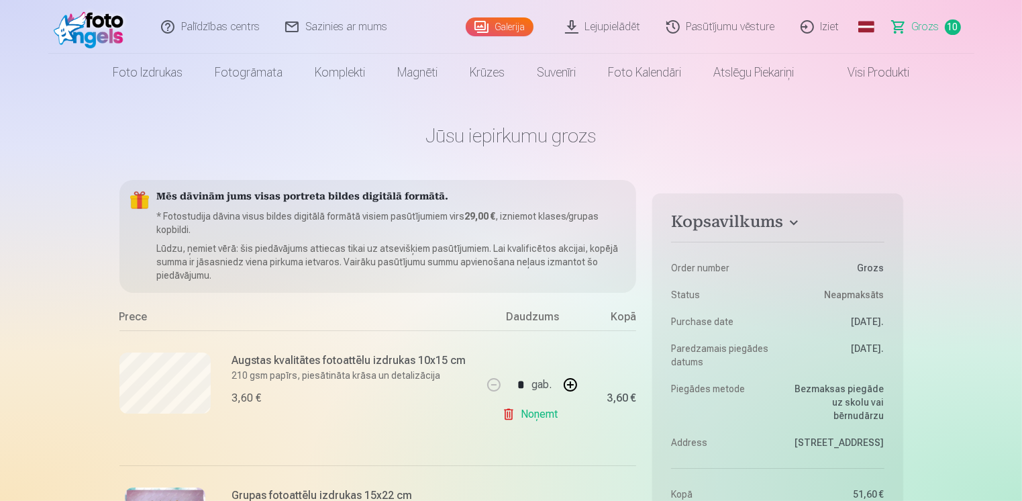
click at [379, 500] on html "Palīdzības centrs Sazinies ar mums Galerija Lejupielādēt Pasūtījumu vēsture Izi…" at bounding box center [511, 250] width 1022 height 501
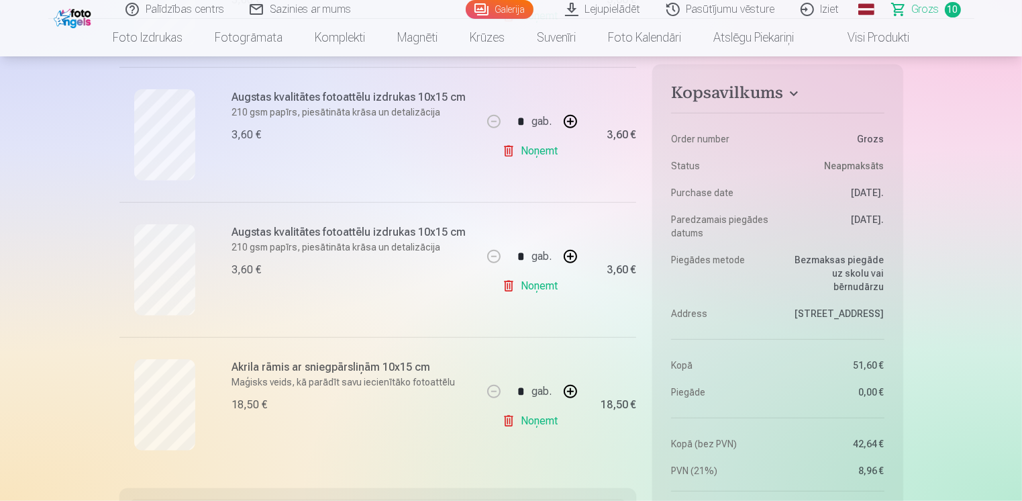
scroll to position [1208, 0]
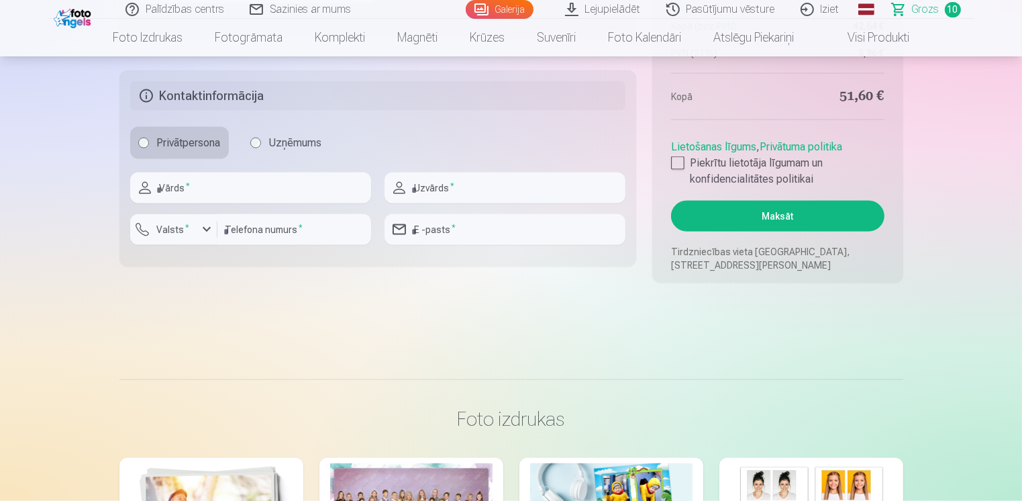
scroll to position [1947, 0]
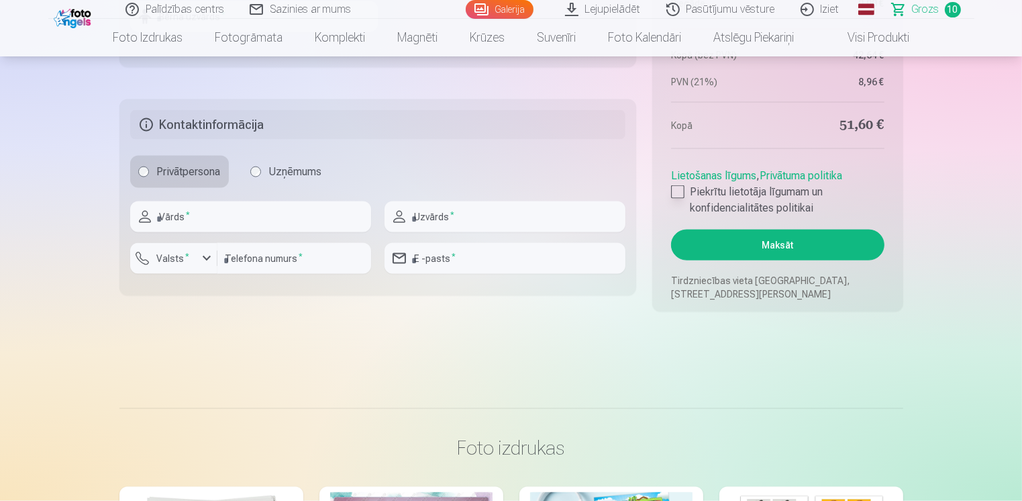
click at [673, 186] on div at bounding box center [677, 191] width 13 height 13
click at [800, 246] on button "Maksāt" at bounding box center [777, 244] width 213 height 31
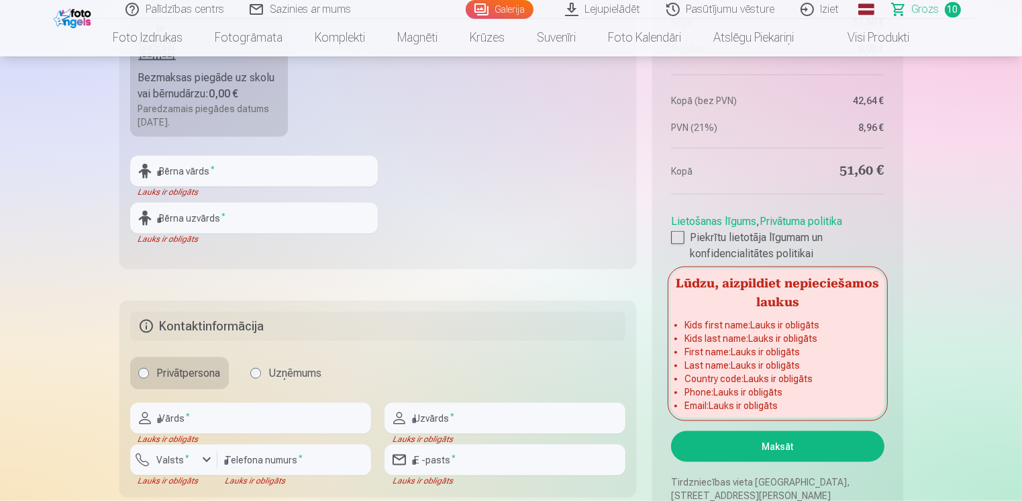
click at [461, 173] on fieldset "Piegādes metode Bezmaksas piegāde uz skolu vai bērnudārzu : 0,00 € Paredzamais …" at bounding box center [377, 108] width 517 height 319
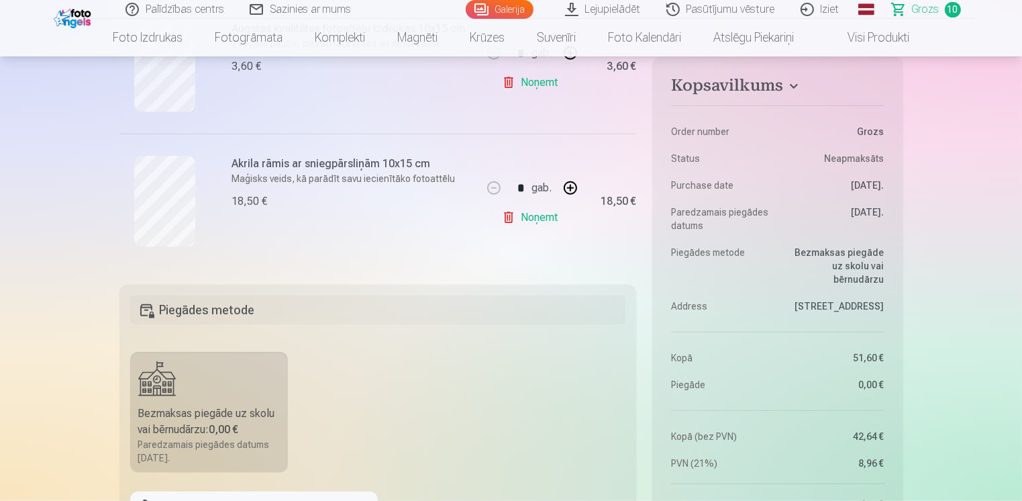
scroll to position [1612, 0]
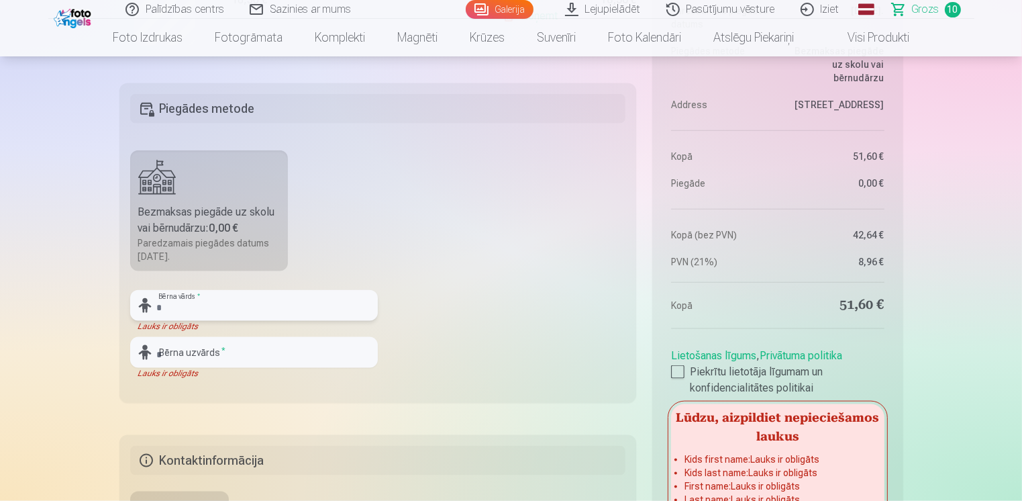
click at [246, 310] on input "text" at bounding box center [254, 305] width 248 height 31
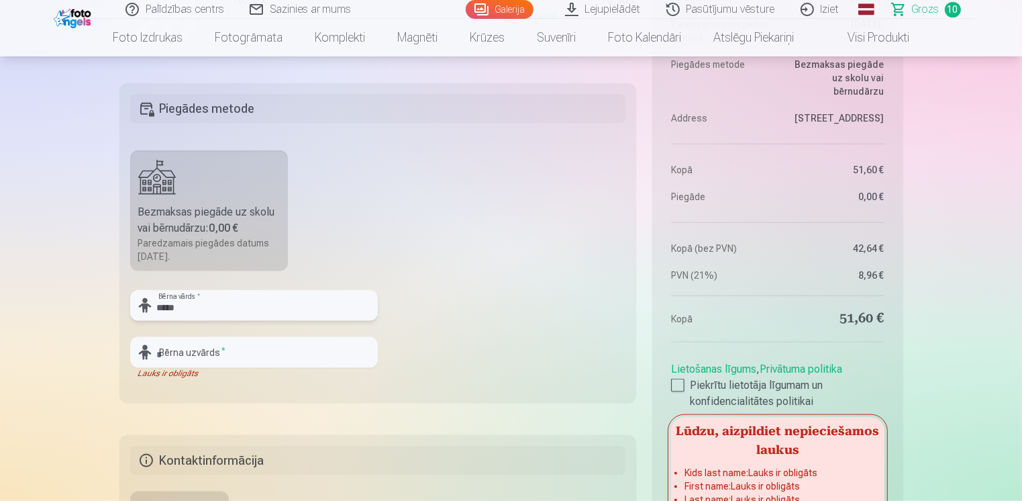
type input "******"
type input "**********"
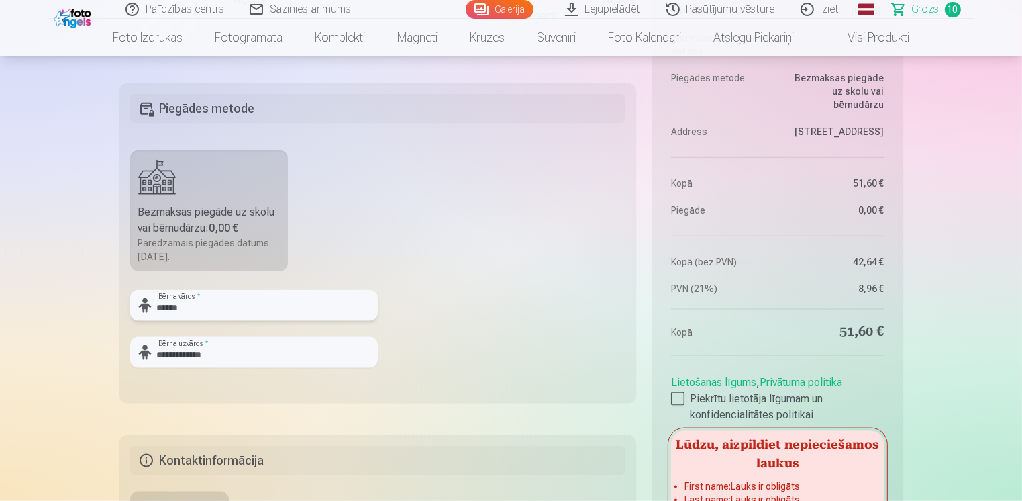
type input "******"
click at [455, 366] on fieldset "**********" at bounding box center [377, 242] width 517 height 319
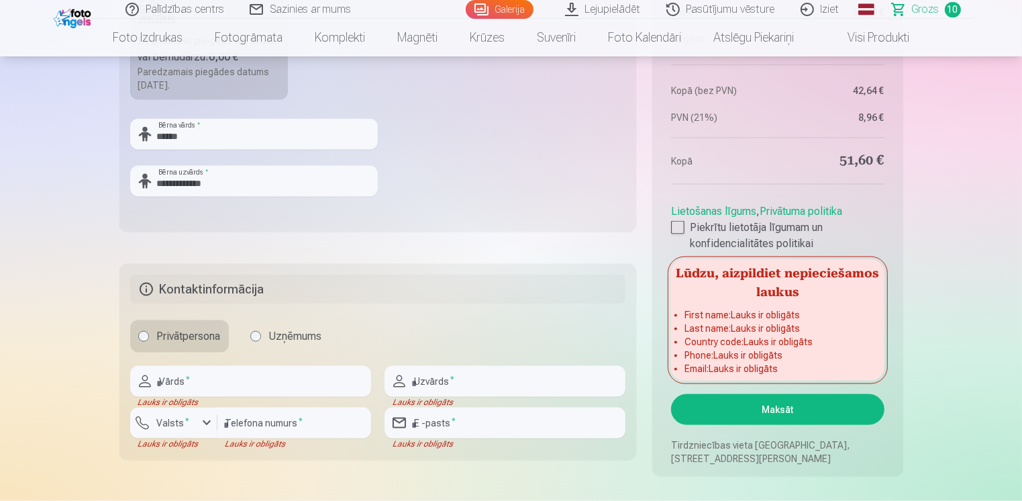
scroll to position [1813, 0]
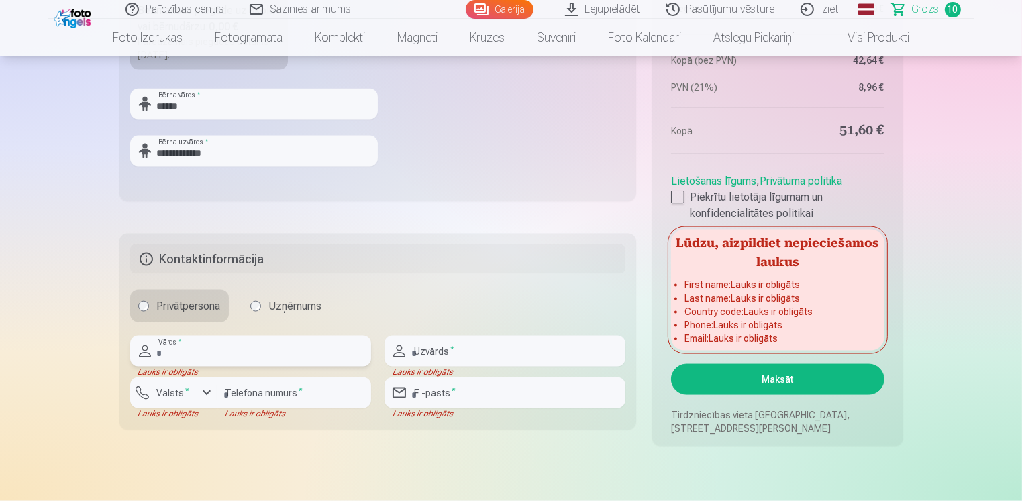
click at [246, 354] on input "text" at bounding box center [250, 351] width 241 height 31
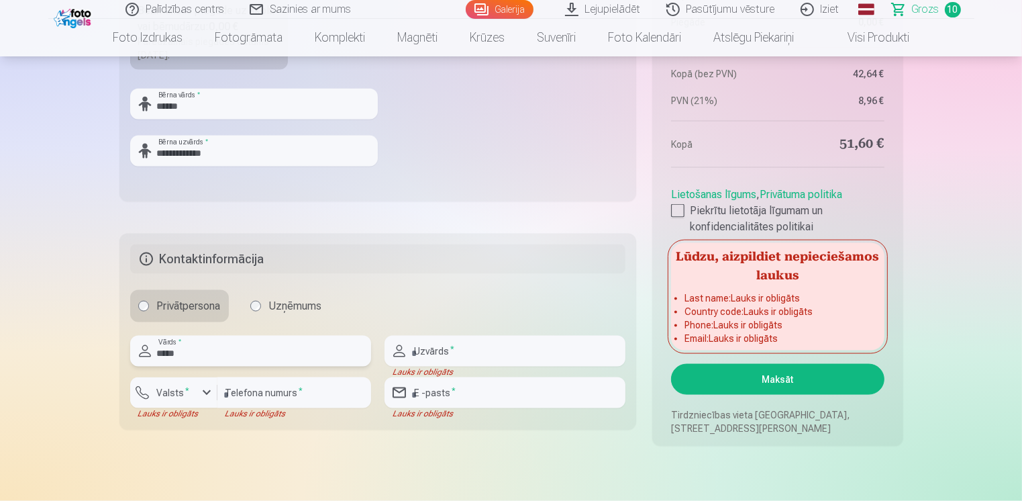
type input "*****"
click at [446, 275] on fieldset "Kontaktinformācija Privātpersona Uzņēmums ***** Vārds * Uzvārds * Lauks ir obli…" at bounding box center [377, 332] width 517 height 196
click at [516, 342] on input "text" at bounding box center [504, 351] width 241 height 31
type input "**********"
type input "********"
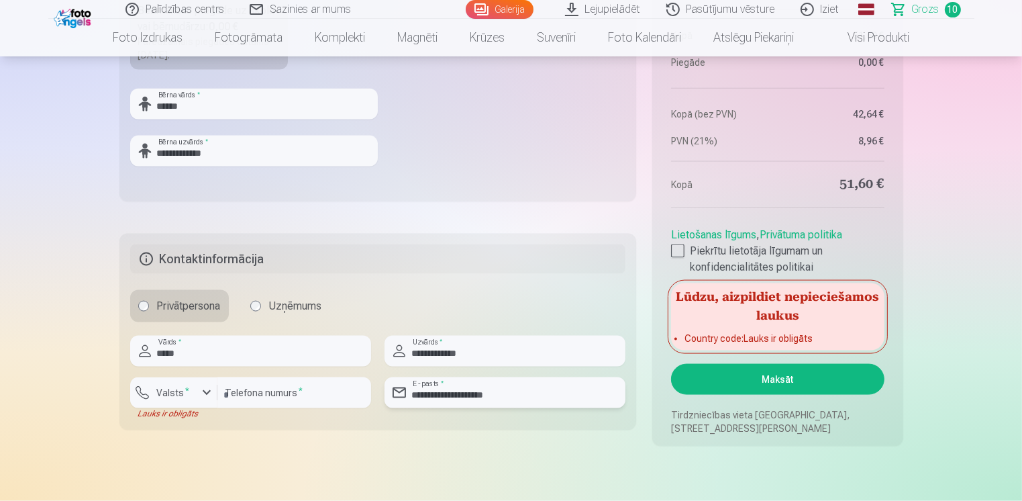
drag, startPoint x: 508, startPoint y: 397, endPoint x: 391, endPoint y: 403, distance: 117.0
click at [391, 403] on input "**********" at bounding box center [504, 392] width 241 height 31
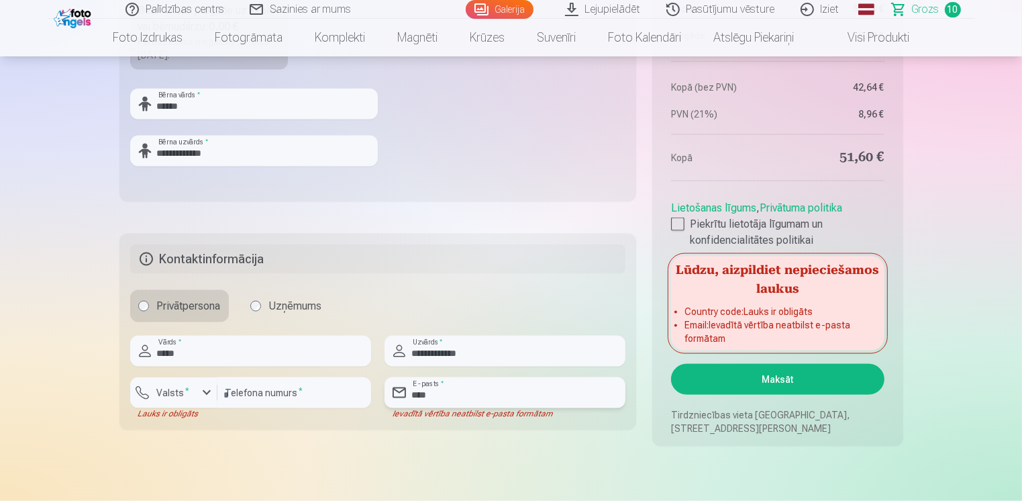
type input "**********"
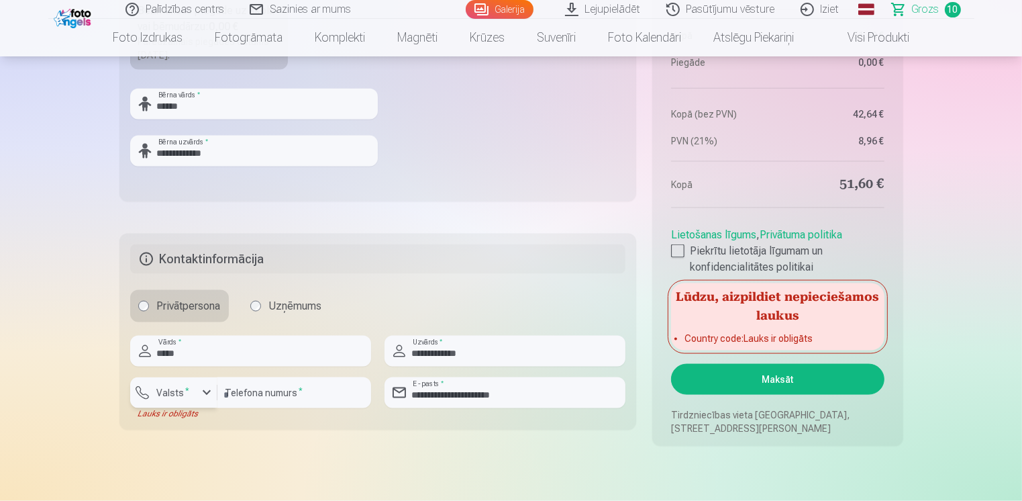
click at [201, 391] on div "button" at bounding box center [207, 392] width 16 height 16
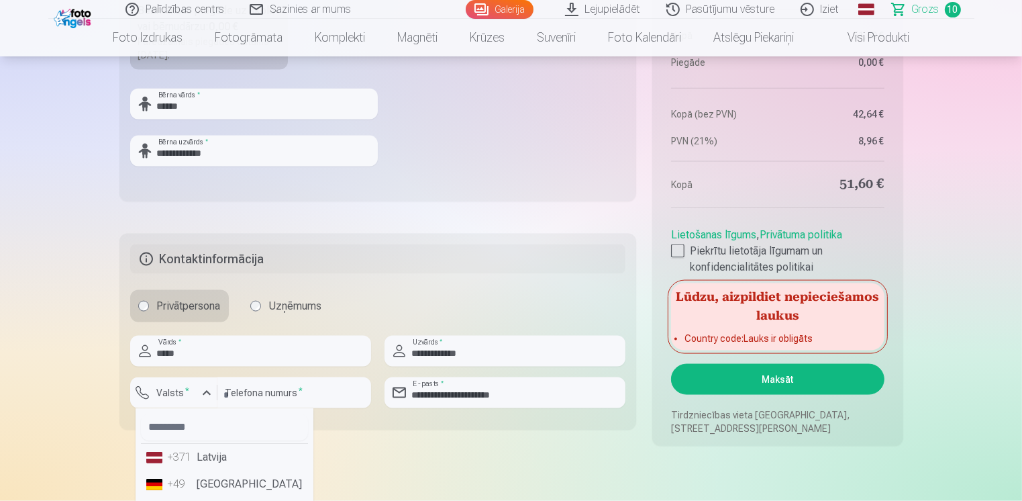
click at [215, 458] on li "+371 Latvija" at bounding box center [224, 457] width 167 height 27
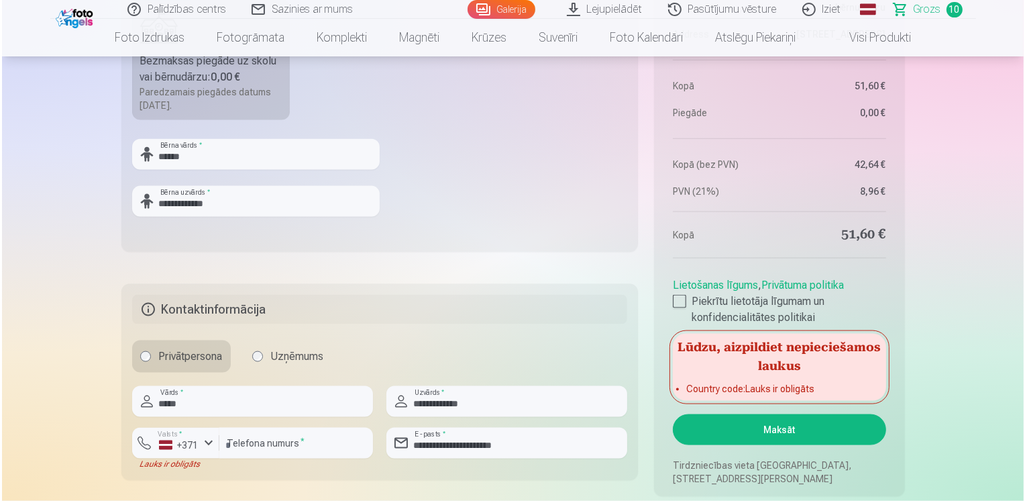
scroll to position [1812, 0]
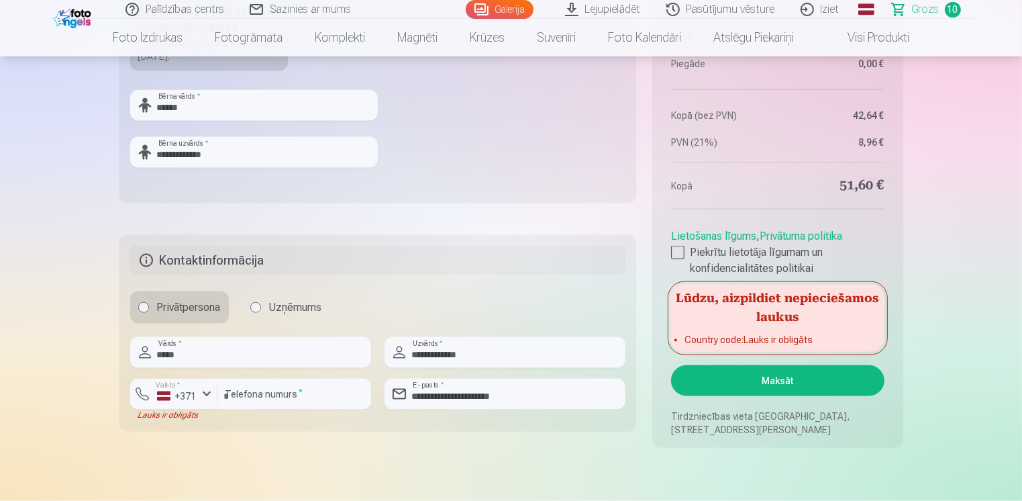
click at [798, 380] on button "Maksāt" at bounding box center [777, 380] width 213 height 31
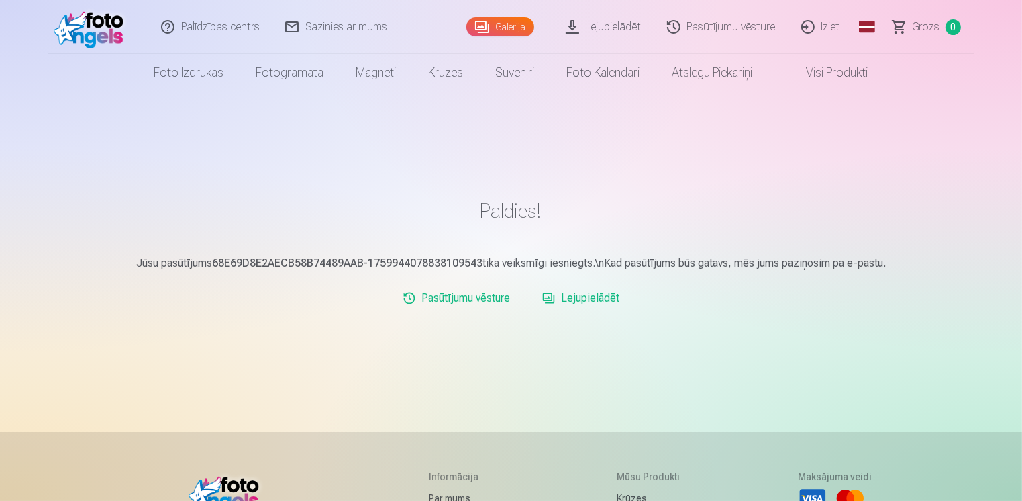
click at [810, 25] on link "Iziet" at bounding box center [821, 27] width 64 height 54
